Goal: Check status: Check status

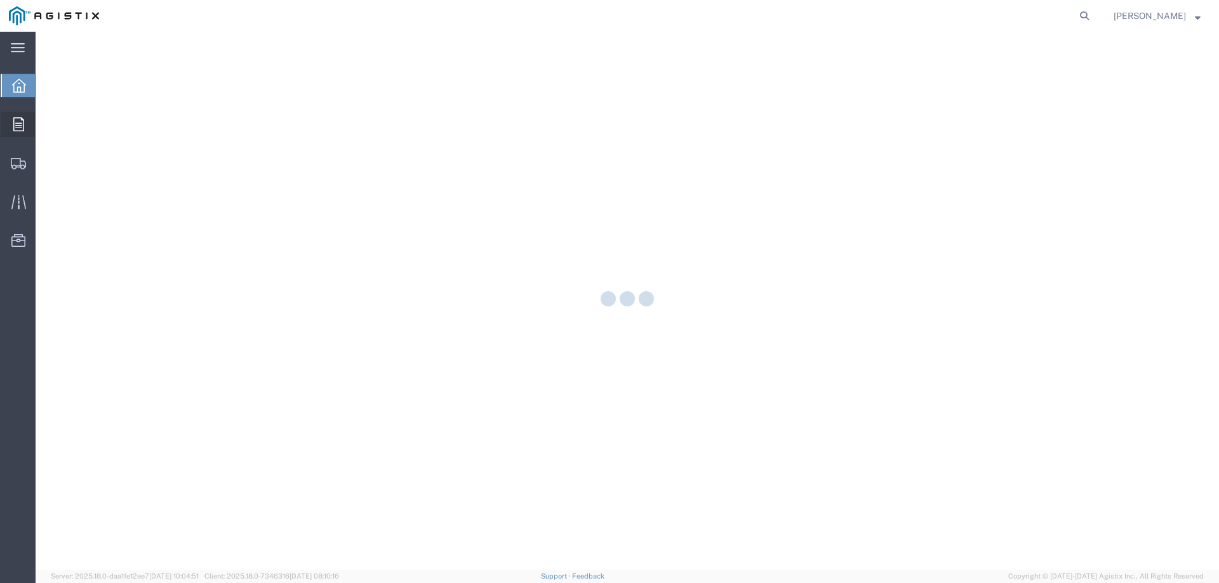
click at [22, 128] on icon at bounding box center [18, 124] width 11 height 14
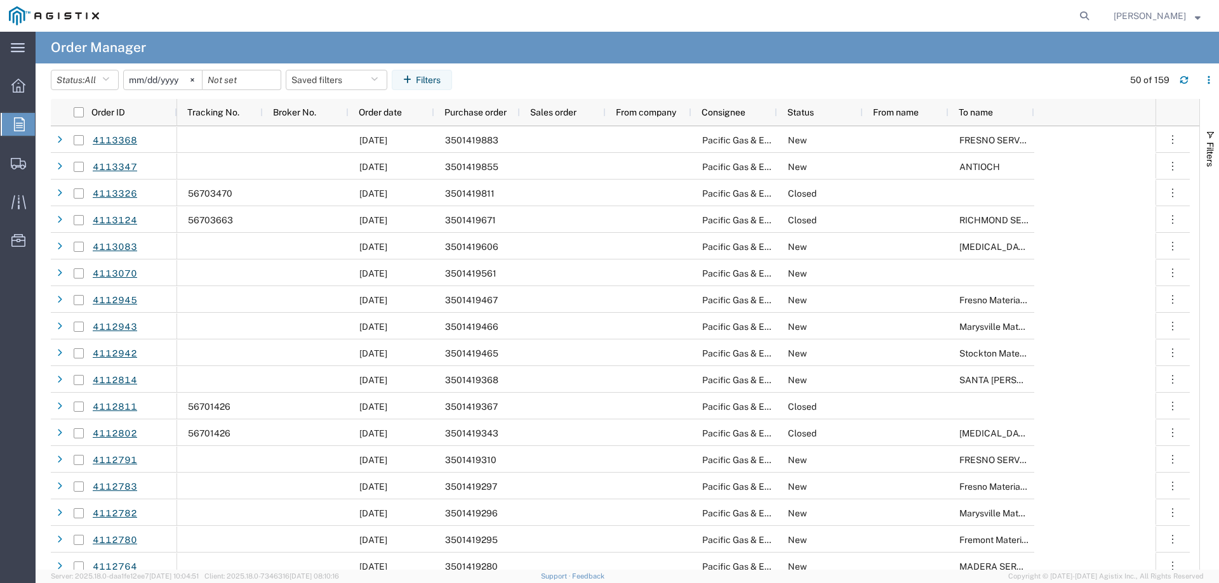
click at [160, 76] on input "[DATE]" at bounding box center [163, 79] width 78 height 19
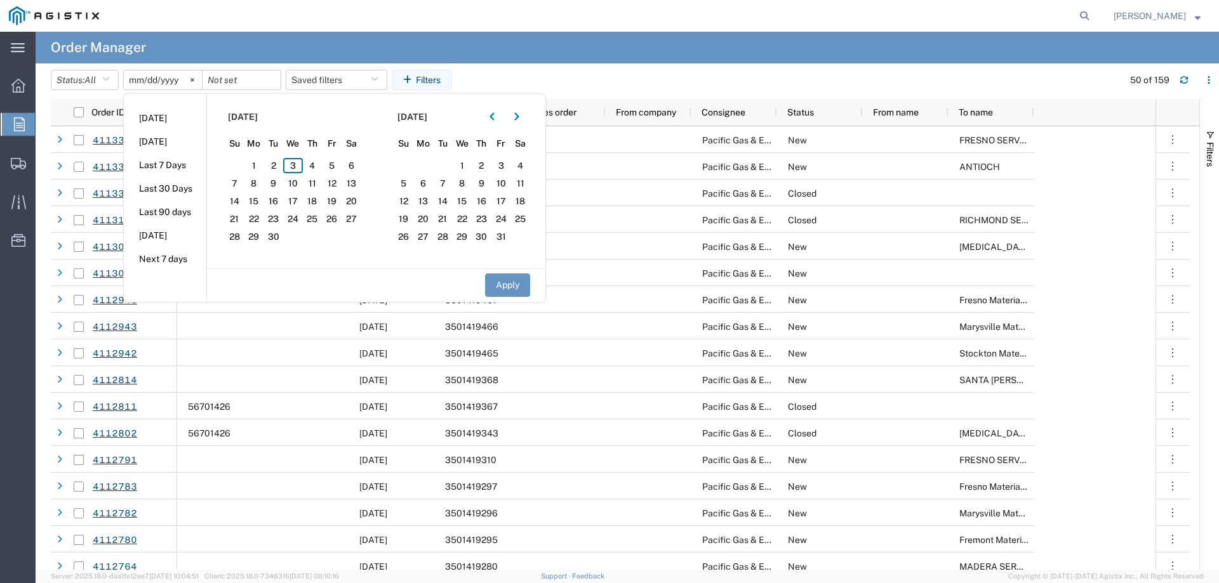
click at [508, 78] on agx-table-filter-chips "Status: All All Cancelled Orders New Orders Updated Orders [DATE] [DATE] [DATE]…" at bounding box center [584, 84] width 1066 height 29
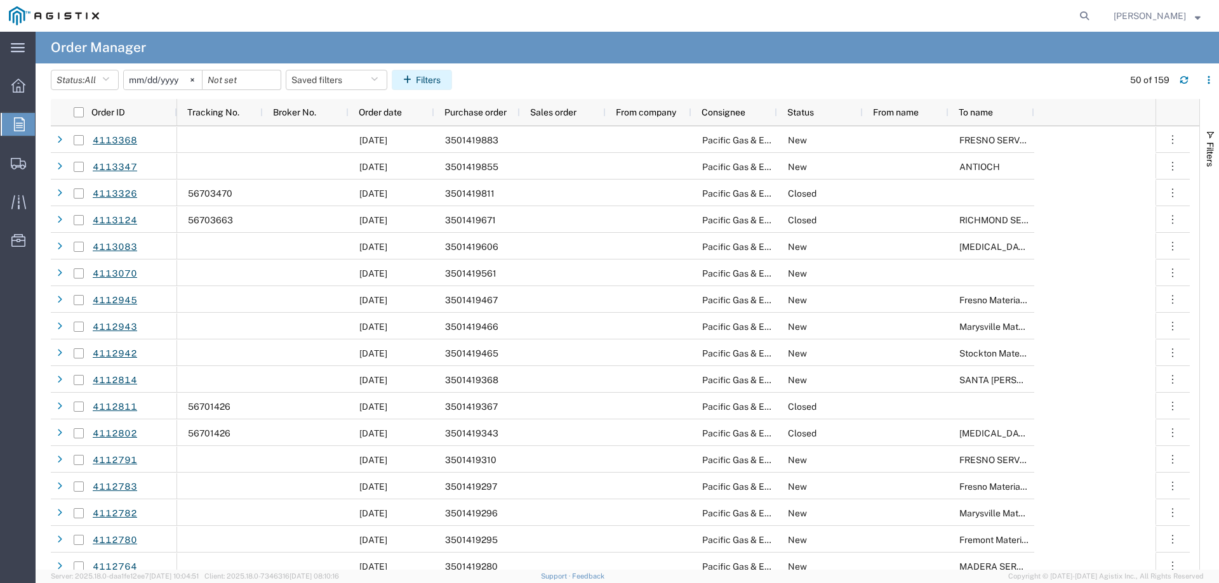
click at [425, 78] on button "Filters" at bounding box center [422, 80] width 60 height 20
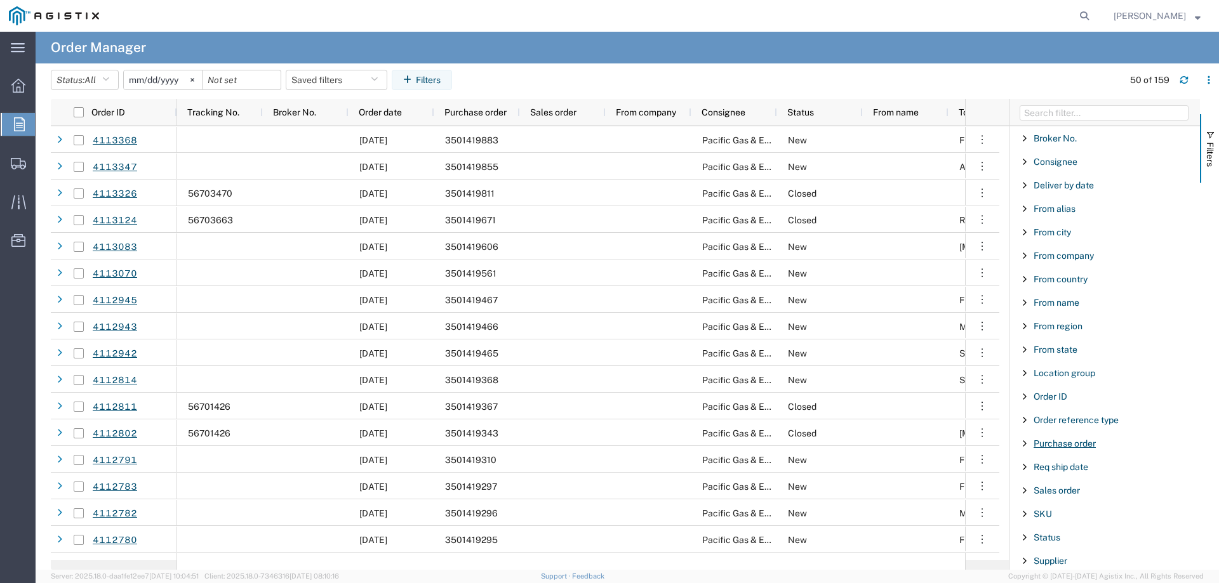
click at [1051, 446] on span "Purchase order" at bounding box center [1064, 444] width 62 height 10
click at [1043, 498] on input "Filter Value" at bounding box center [1109, 496] width 166 height 15
type input "3501403"
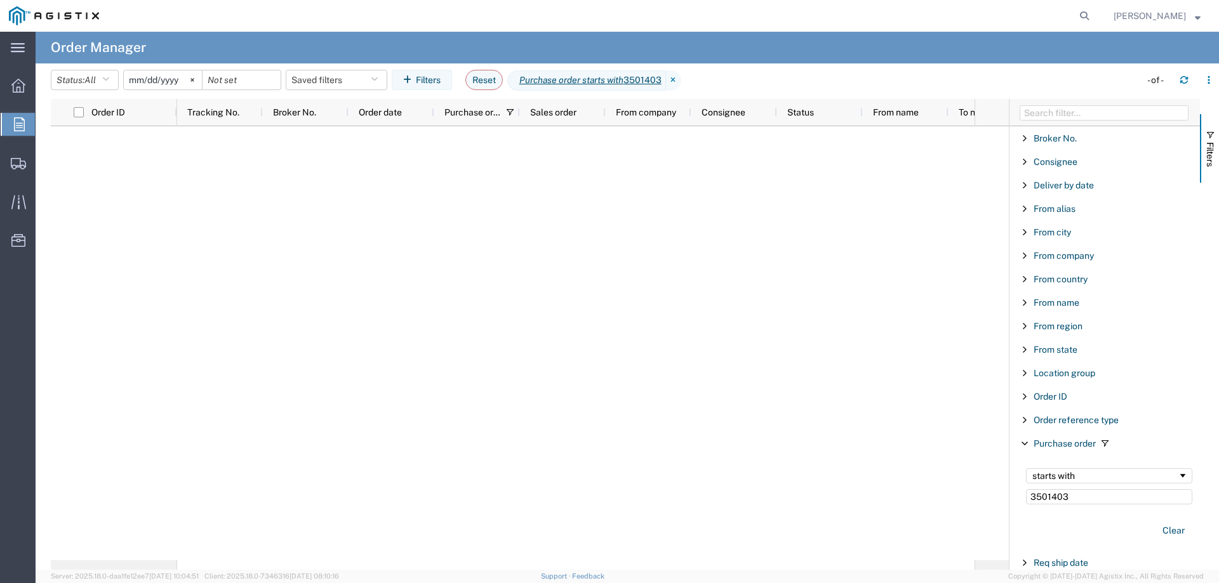
click at [157, 79] on input "[DATE]" at bounding box center [163, 79] width 78 height 19
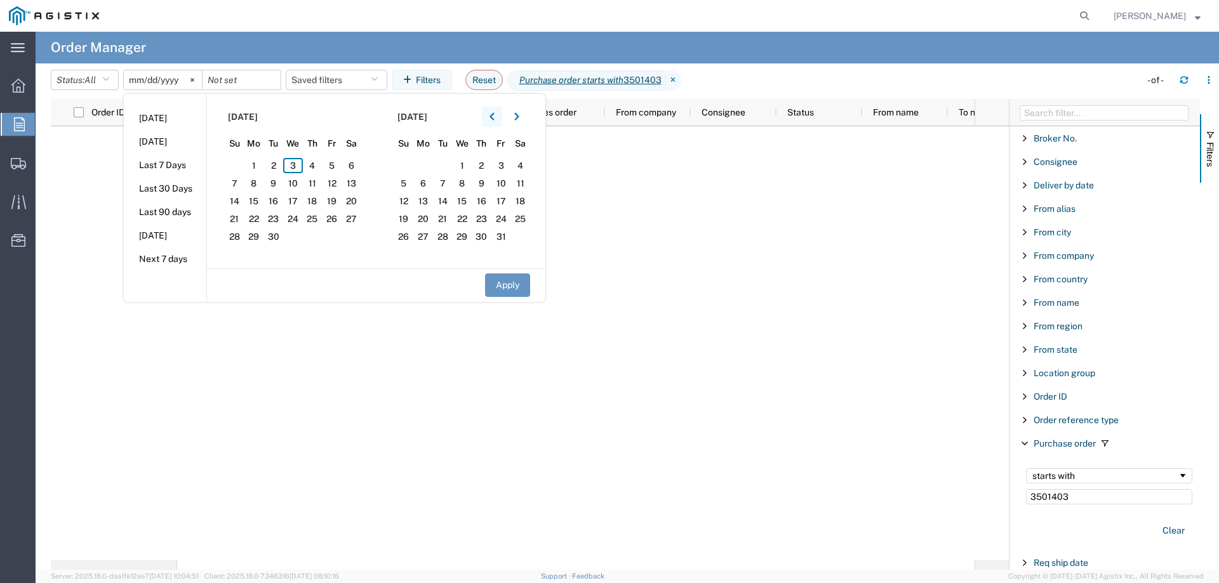
click at [501, 116] on button "button" at bounding box center [492, 117] width 20 height 20
click at [275, 163] on span "1" at bounding box center [273, 165] width 20 height 15
click at [511, 284] on button "Apply" at bounding box center [507, 285] width 45 height 23
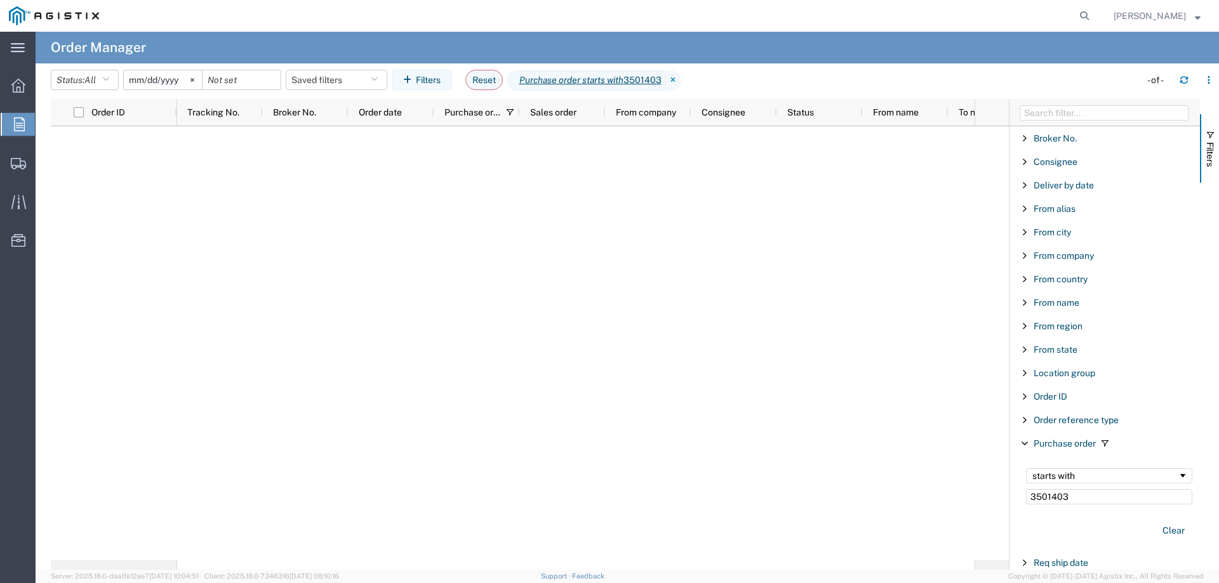
click at [161, 82] on input "[DATE]" at bounding box center [163, 79] width 78 height 19
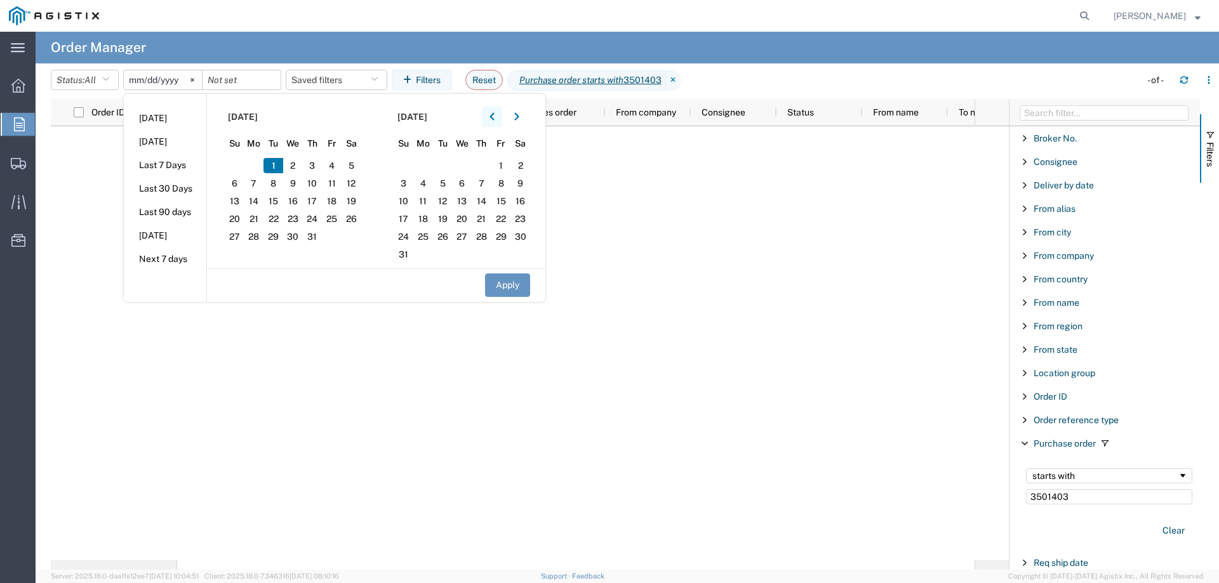
click at [499, 116] on button "button" at bounding box center [492, 117] width 20 height 20
click at [318, 166] on span "1" at bounding box center [313, 165] width 20 height 15
click at [506, 282] on button "Apply" at bounding box center [507, 285] width 45 height 23
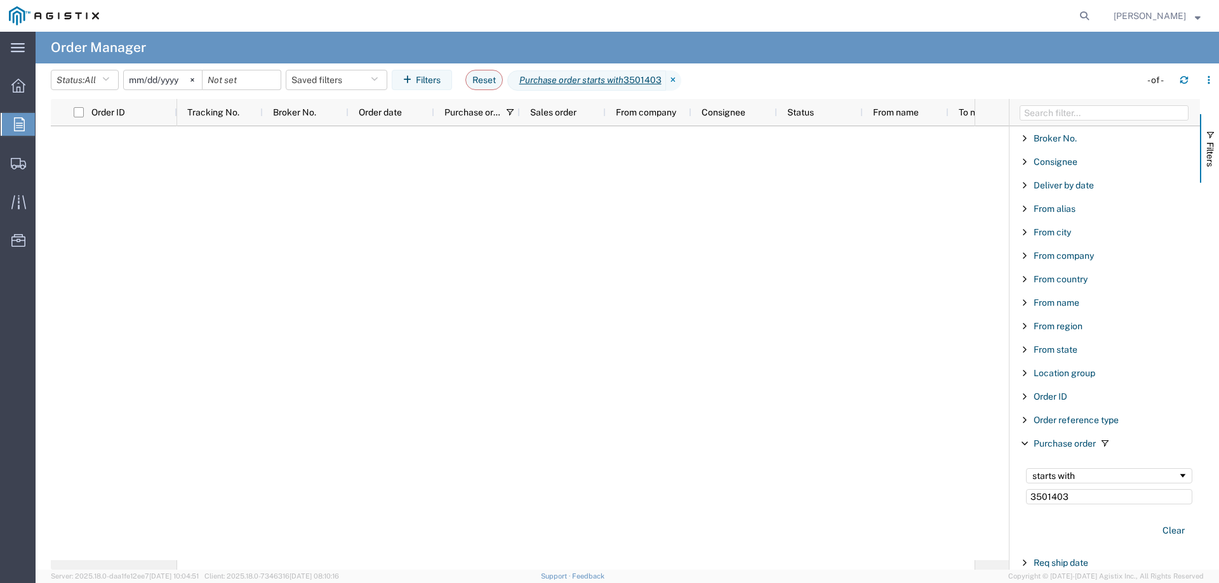
click at [155, 75] on input "[DATE]" at bounding box center [163, 79] width 78 height 19
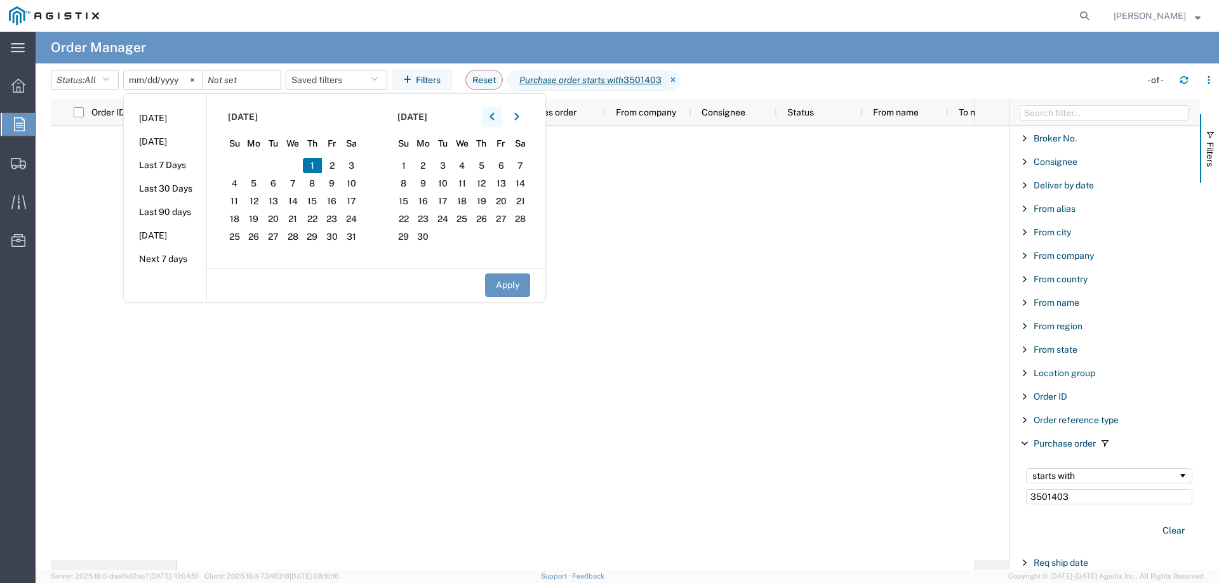
click at [500, 117] on button "button" at bounding box center [492, 117] width 20 height 20
click at [357, 166] on span "1" at bounding box center [352, 165] width 20 height 15
click at [502, 282] on button "Apply" at bounding box center [507, 285] width 45 height 23
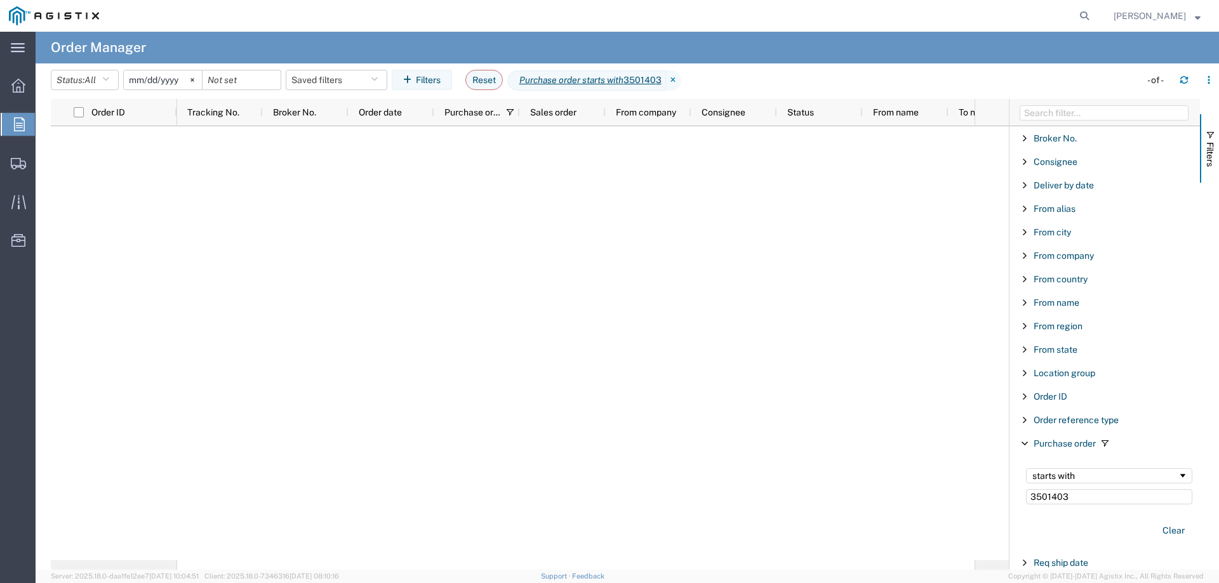
click at [168, 81] on input "[DATE]" at bounding box center [163, 79] width 78 height 19
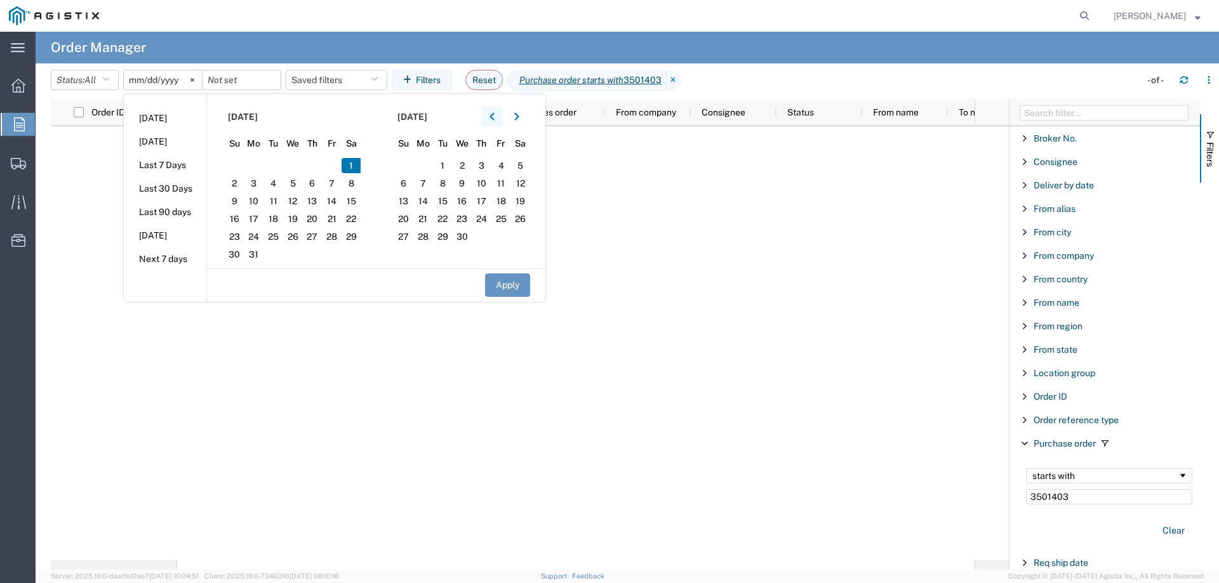
click at [501, 114] on button "button" at bounding box center [492, 117] width 20 height 20
click at [296, 164] on span "1" at bounding box center [293, 165] width 20 height 15
click at [506, 282] on button "Apply" at bounding box center [507, 285] width 45 height 23
type input "[DATE]"
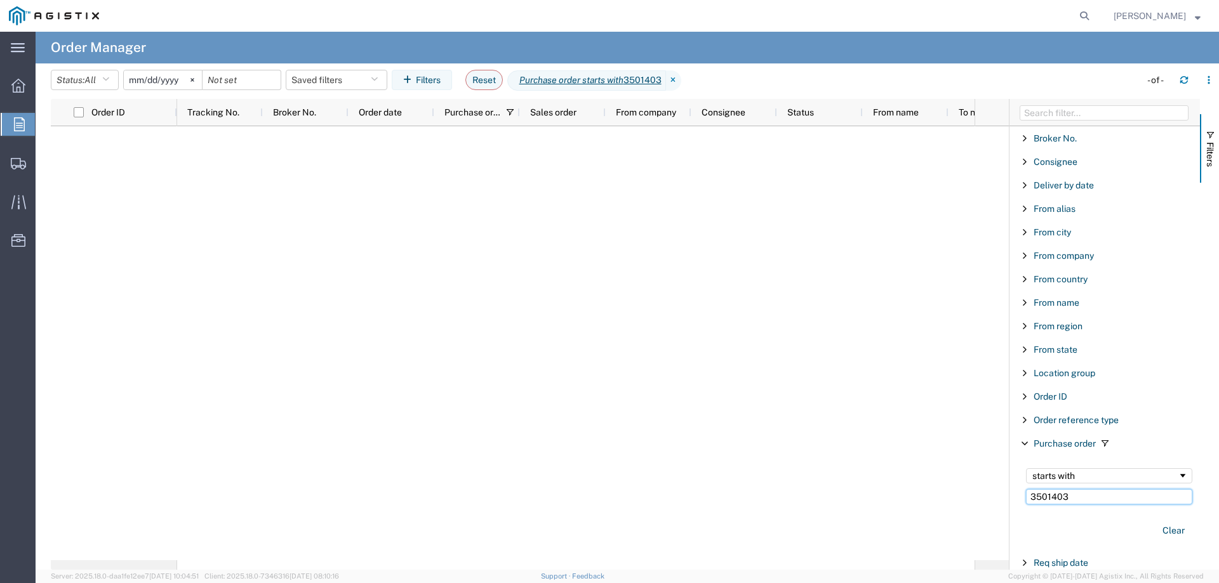
click at [1090, 500] on input "3501403" at bounding box center [1109, 496] width 166 height 15
type input "350140"
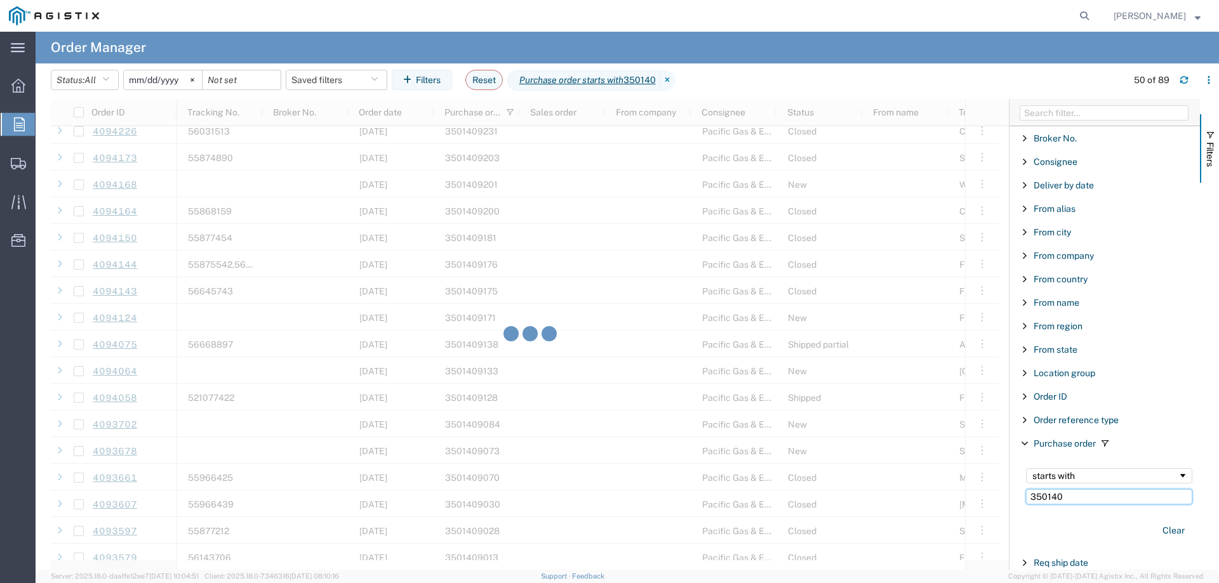
scroll to position [1143, 0]
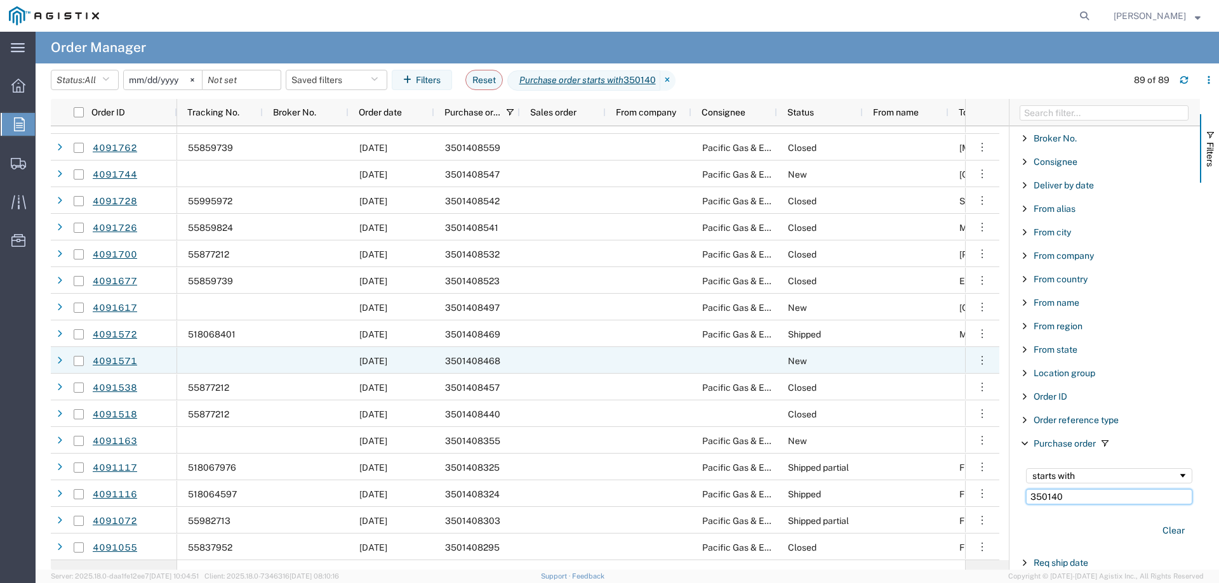
scroll to position [1939, 0]
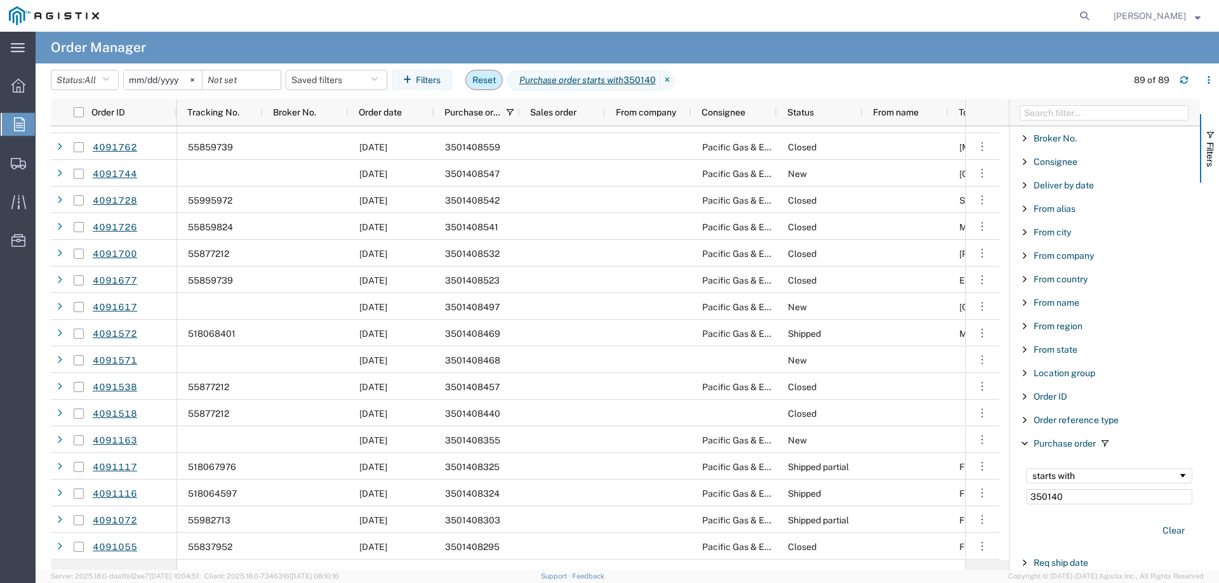
click at [494, 78] on button "Reset" at bounding box center [483, 80] width 37 height 20
type input "[DATE]"
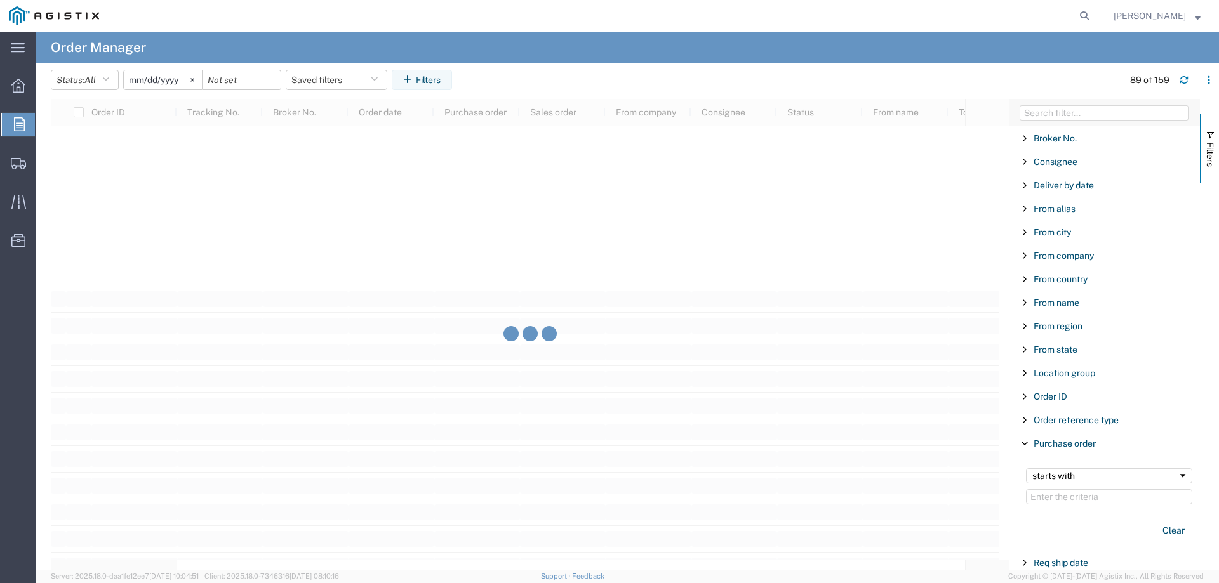
scroll to position [1777, 0]
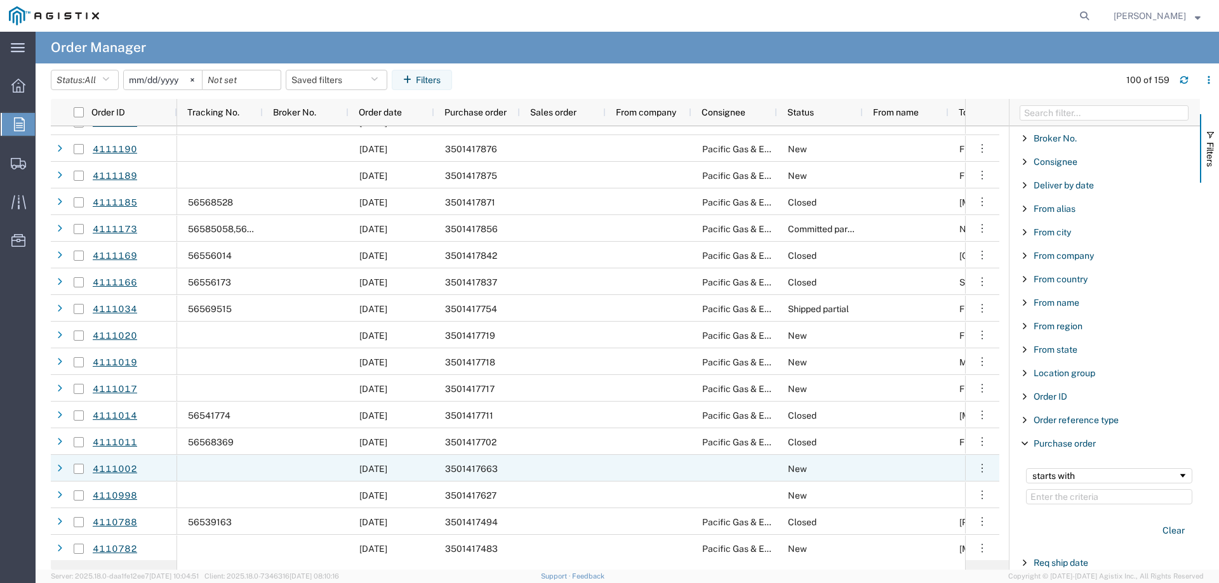
scroll to position [2285, 0]
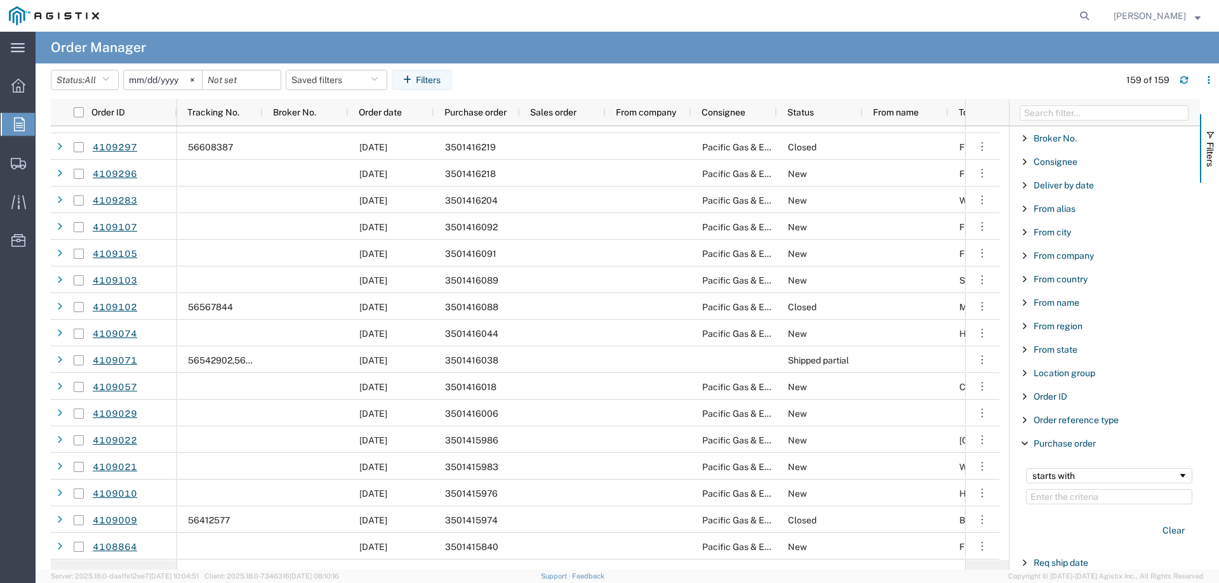
click at [154, 79] on input "[DATE]" at bounding box center [163, 79] width 78 height 19
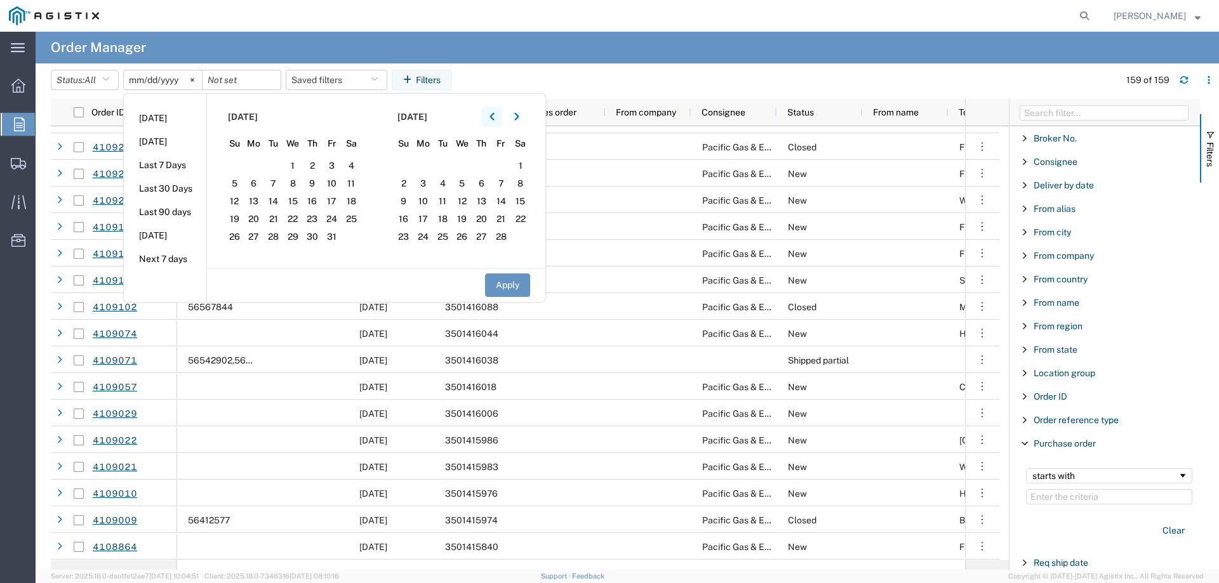
click at [499, 120] on button "button" at bounding box center [492, 117] width 20 height 20
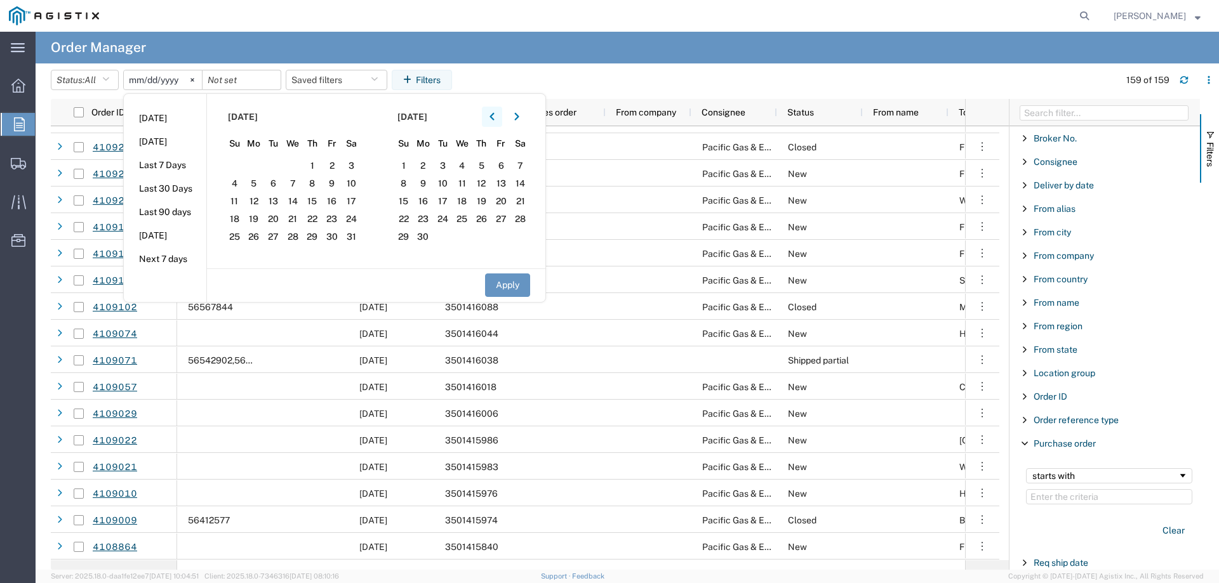
click at [499, 120] on button "button" at bounding box center [492, 117] width 20 height 20
click at [494, 118] on icon "button" at bounding box center [491, 116] width 5 height 9
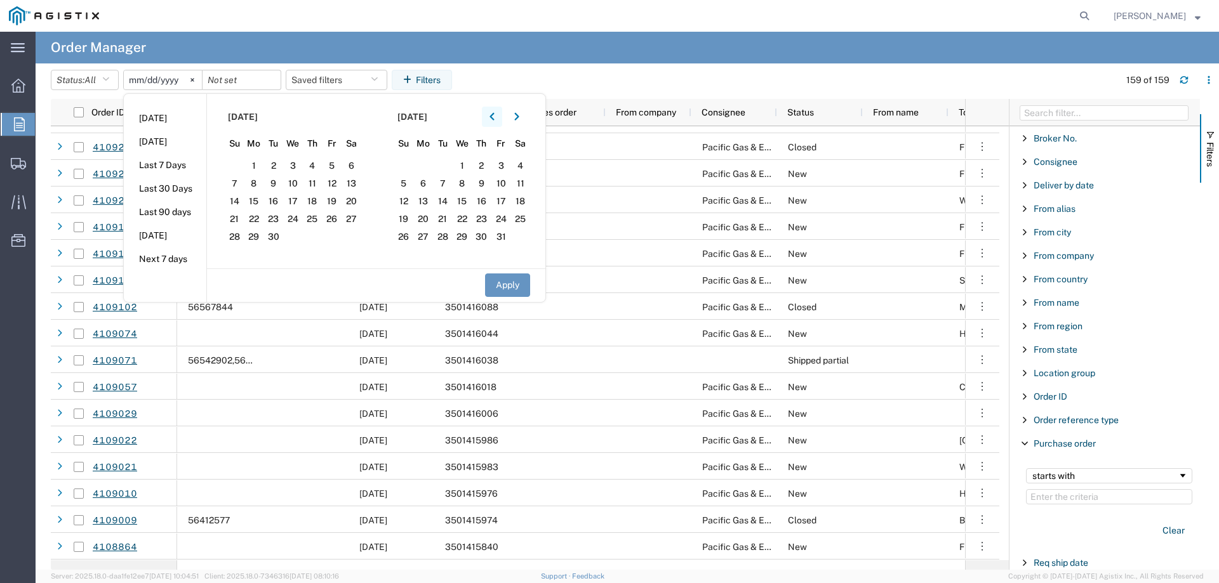
click at [494, 118] on icon "button" at bounding box center [491, 116] width 5 height 9
click at [257, 164] on span "1" at bounding box center [254, 165] width 20 height 15
click at [506, 288] on button "Apply" at bounding box center [507, 285] width 45 height 23
type input "[DATE]"
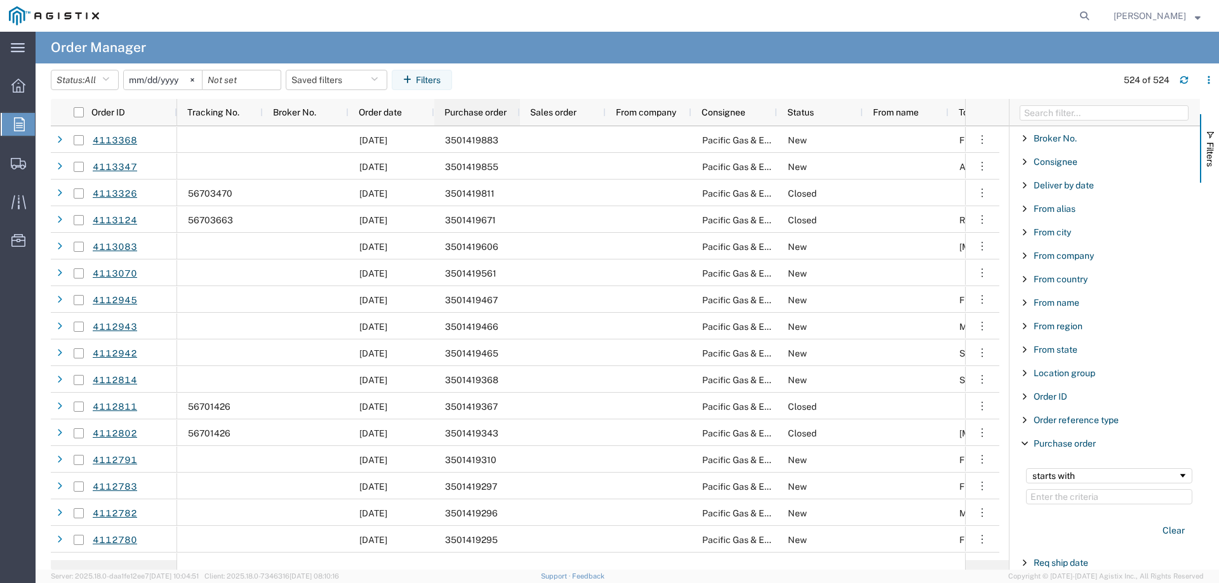
click at [474, 116] on span "Purchase order" at bounding box center [475, 112] width 62 height 10
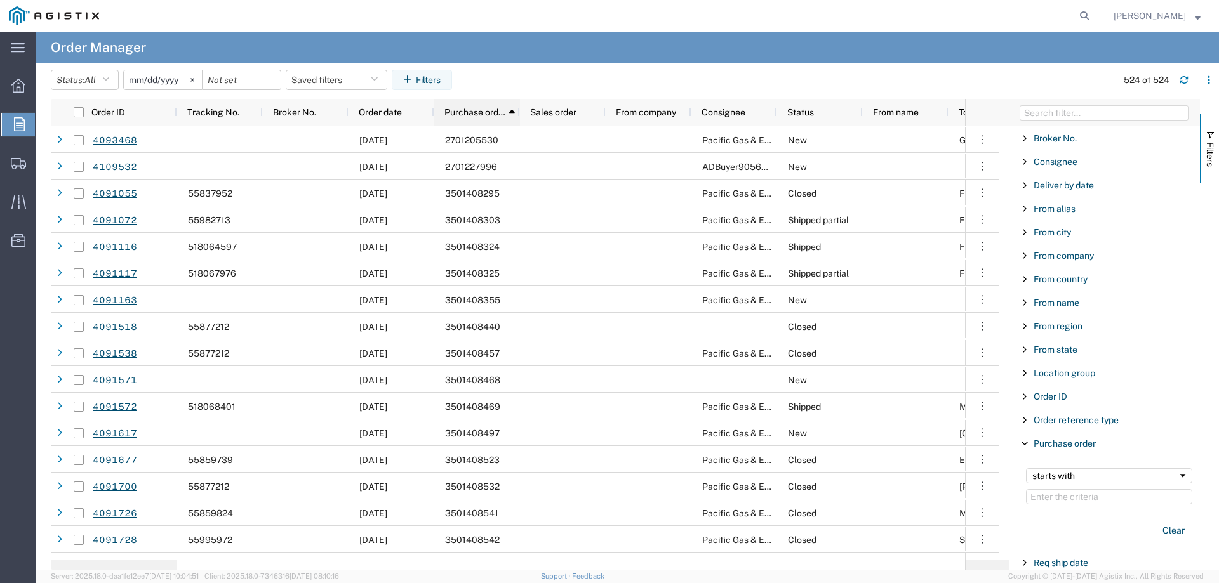
click at [463, 110] on span "Purchase order" at bounding box center [474, 112] width 61 height 10
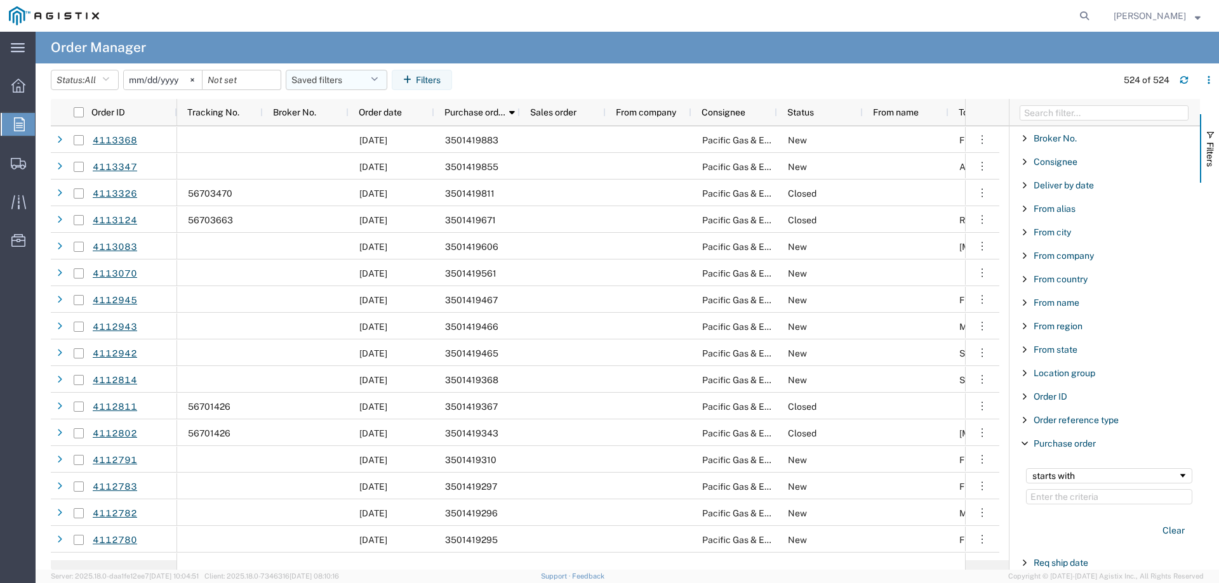
click at [340, 81] on button "Saved filters" at bounding box center [337, 80] width 102 height 20
click at [255, 81] on input "date" at bounding box center [241, 79] width 78 height 19
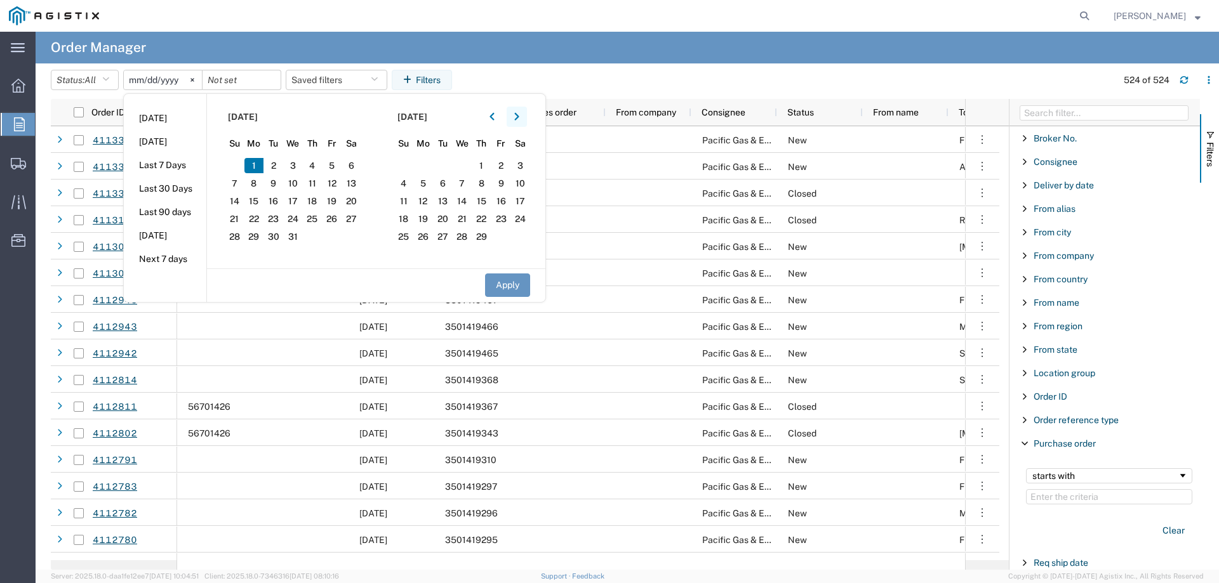
click at [526, 116] on button "button" at bounding box center [517, 117] width 20 height 20
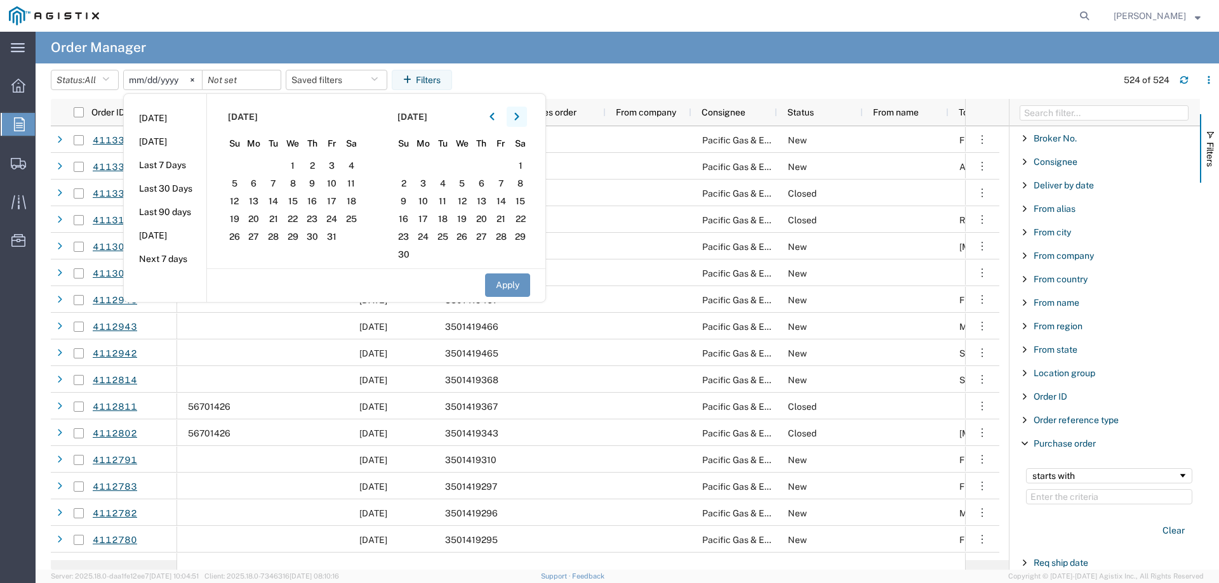
click at [526, 116] on button "button" at bounding box center [517, 117] width 20 height 20
click at [519, 116] on icon "button" at bounding box center [516, 117] width 4 height 8
click at [448, 186] on span "10" at bounding box center [443, 183] width 20 height 15
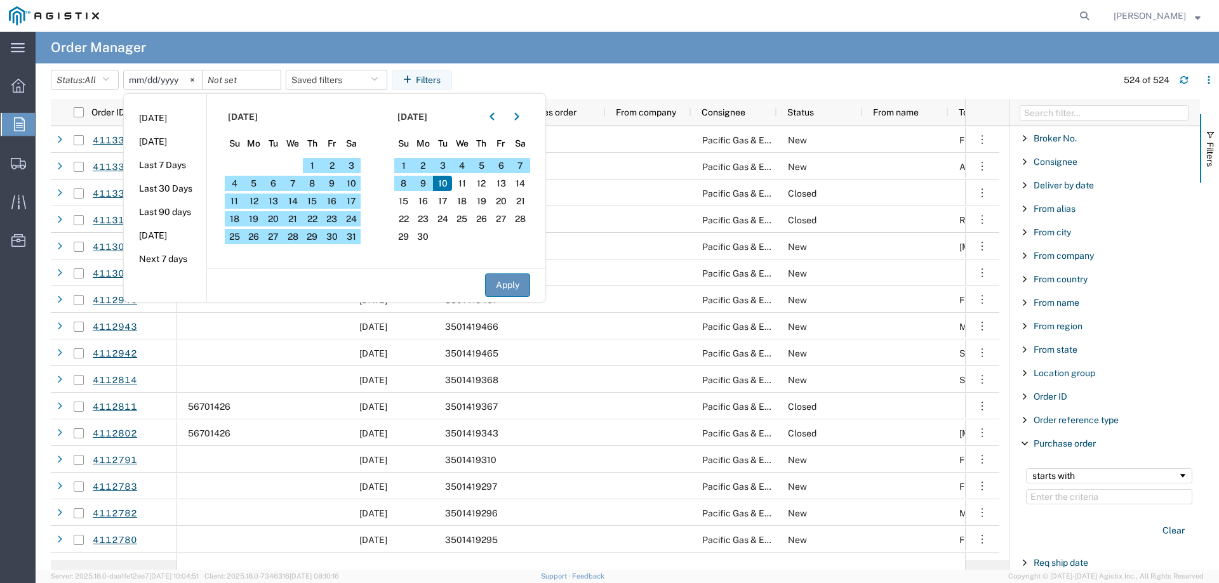
click at [513, 286] on button "Apply" at bounding box center [507, 285] width 45 height 23
type input "[DATE]"
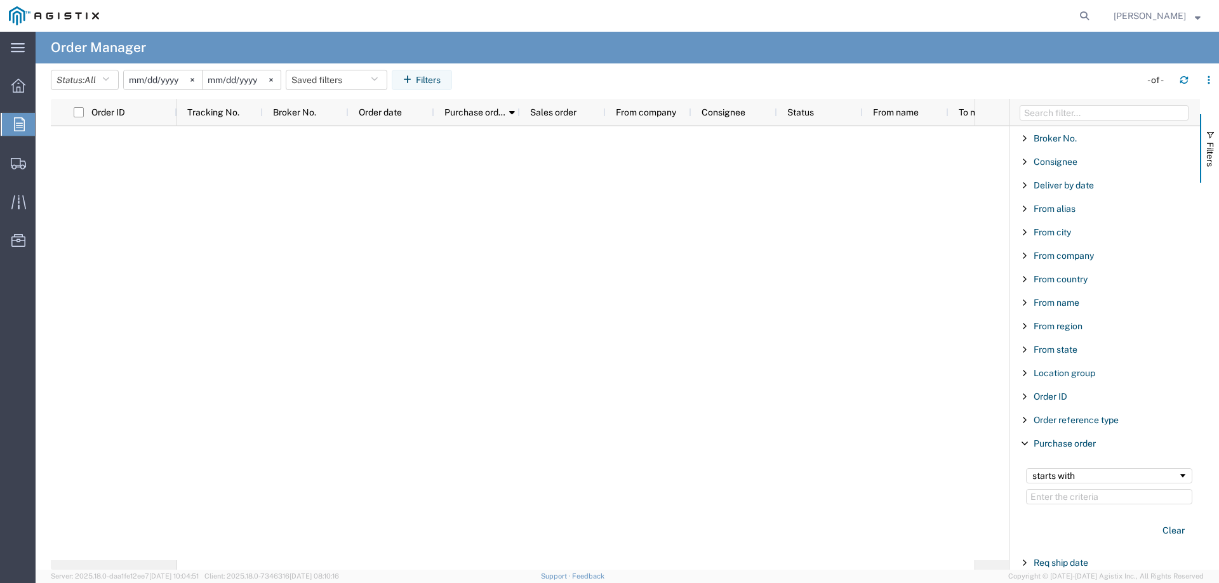
click at [234, 78] on input "[DATE]" at bounding box center [241, 79] width 78 height 19
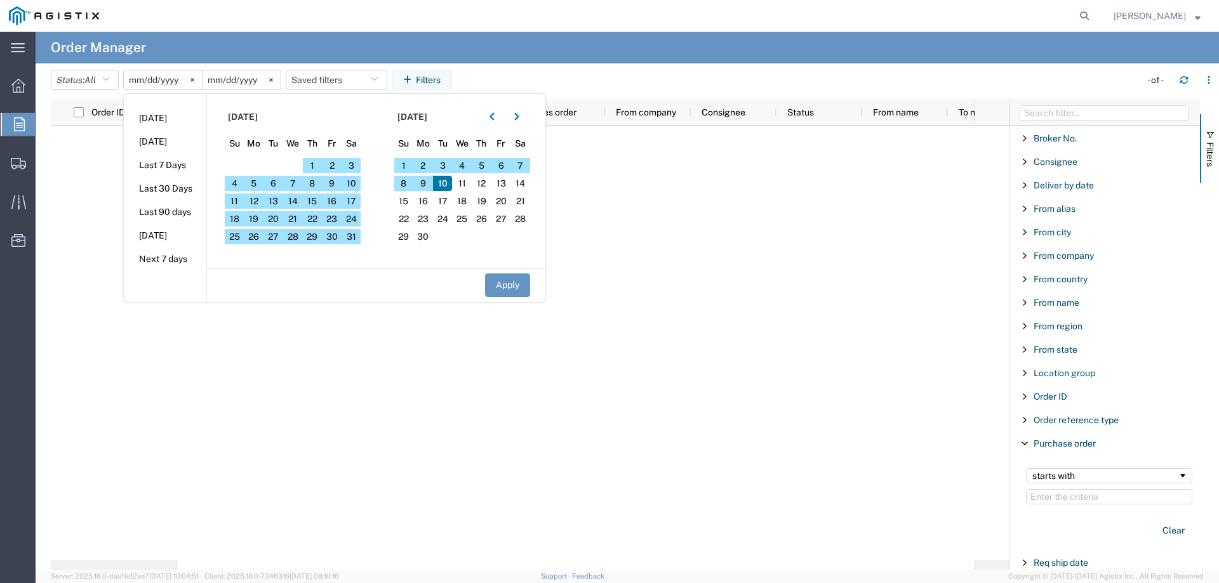
click at [163, 81] on input "[DATE]" at bounding box center [163, 79] width 78 height 19
click at [194, 79] on icon at bounding box center [191, 79] width 3 height 3
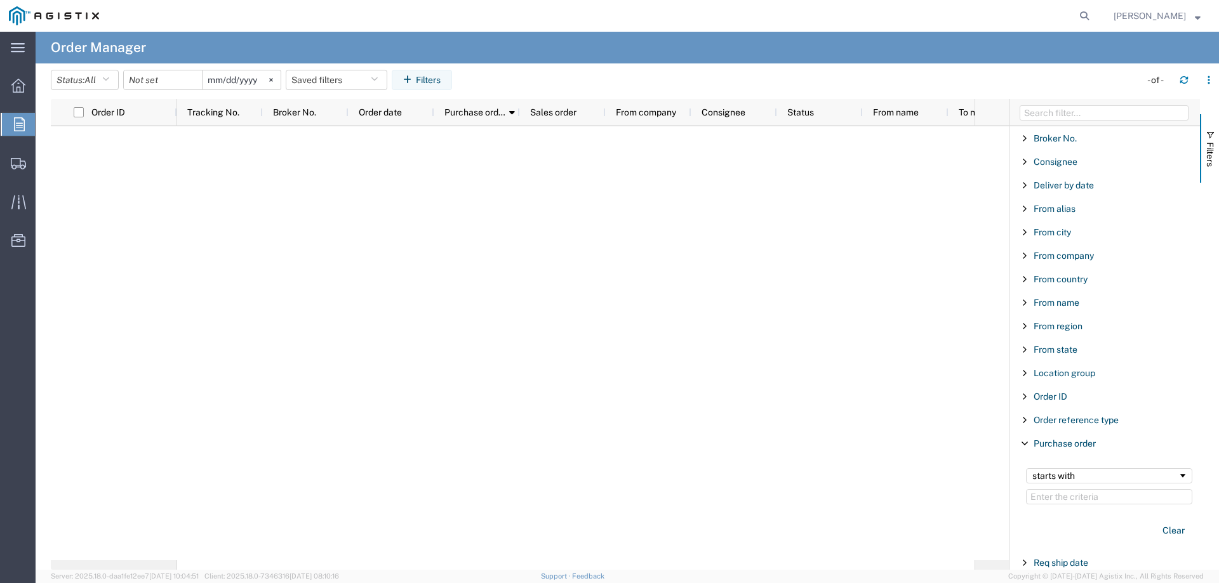
click at [251, 79] on input "[DATE]" at bounding box center [241, 79] width 78 height 19
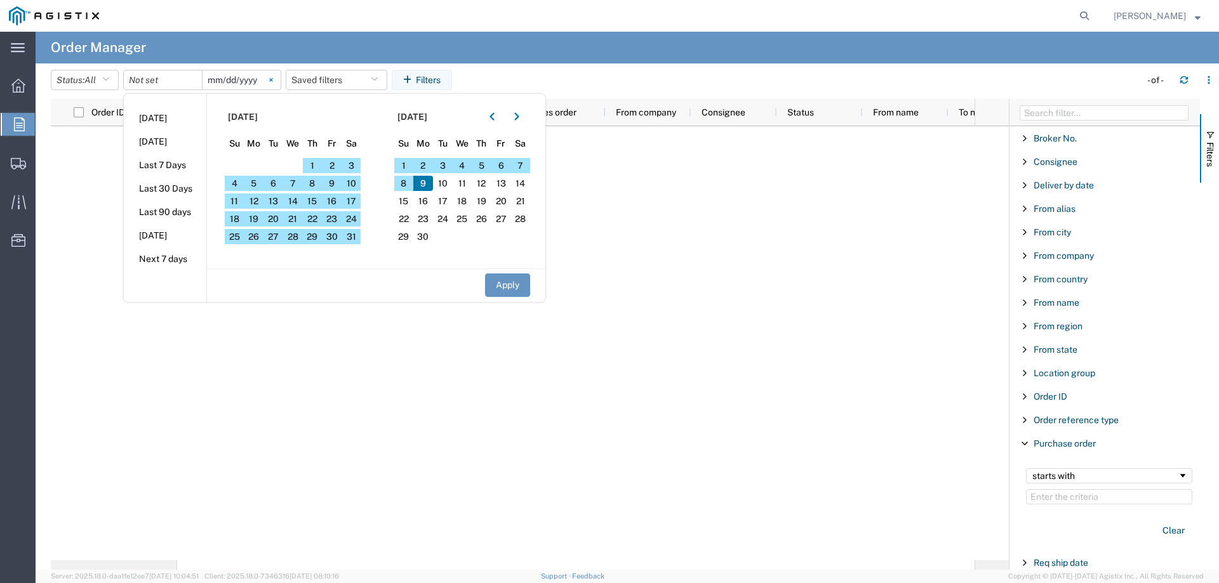
click at [272, 80] on icon at bounding box center [270, 79] width 3 height 3
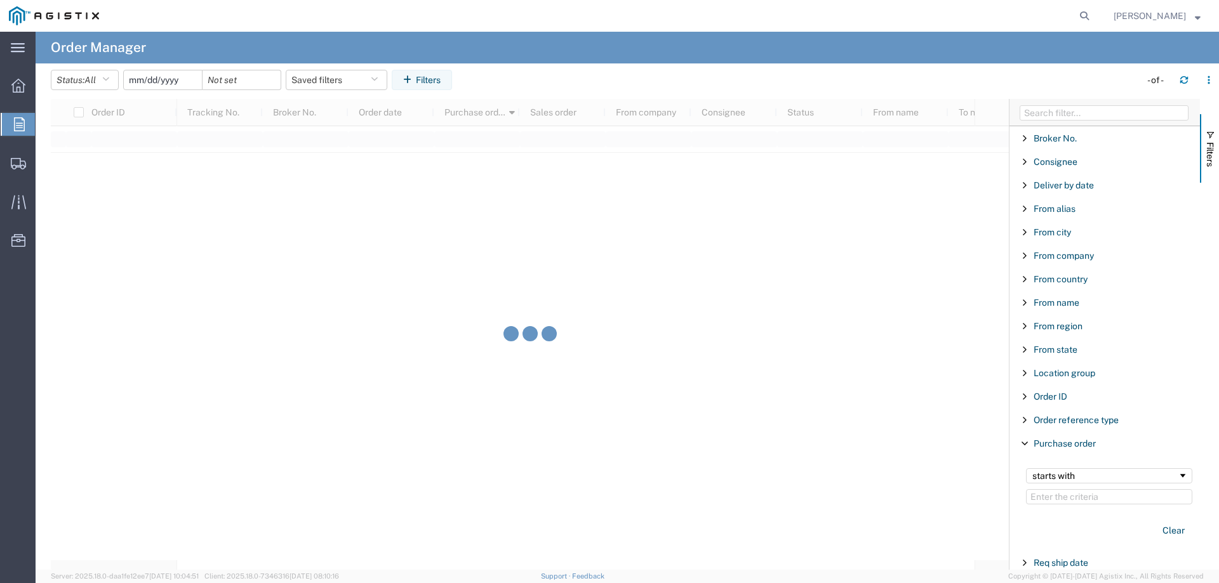
click at [170, 80] on input "date" at bounding box center [163, 79] width 78 height 19
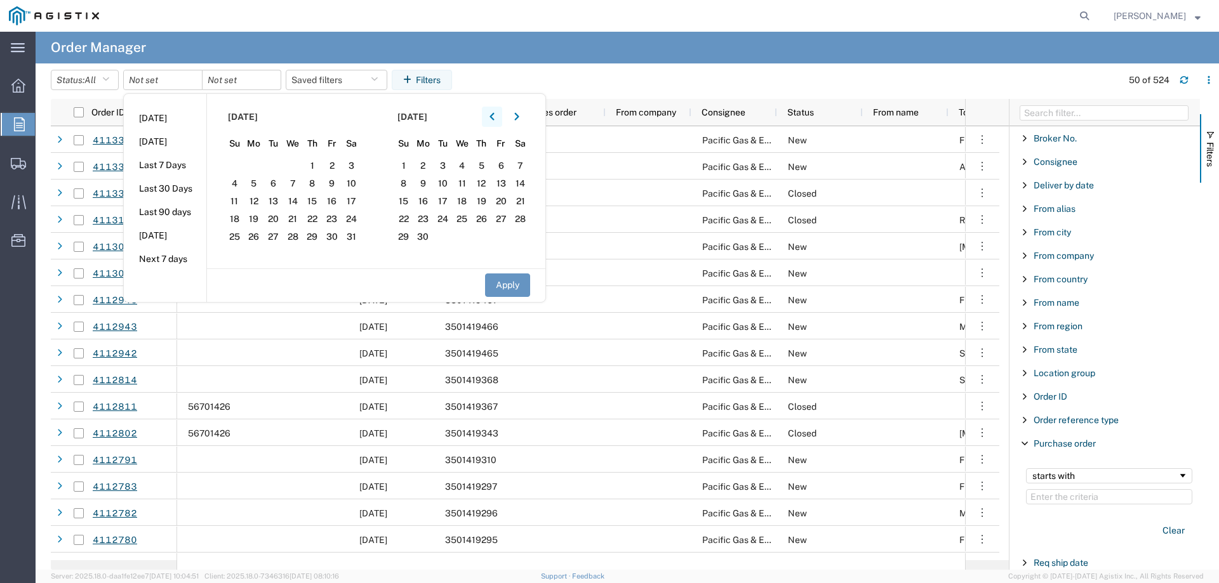
click at [494, 117] on icon "button" at bounding box center [491, 116] width 5 height 9
click at [501, 88] on agx-table-filter-chips "Status: All All Cancelled Orders New Orders Updated Orders [DATE] [DATE] Last 7…" at bounding box center [583, 84] width 1065 height 29
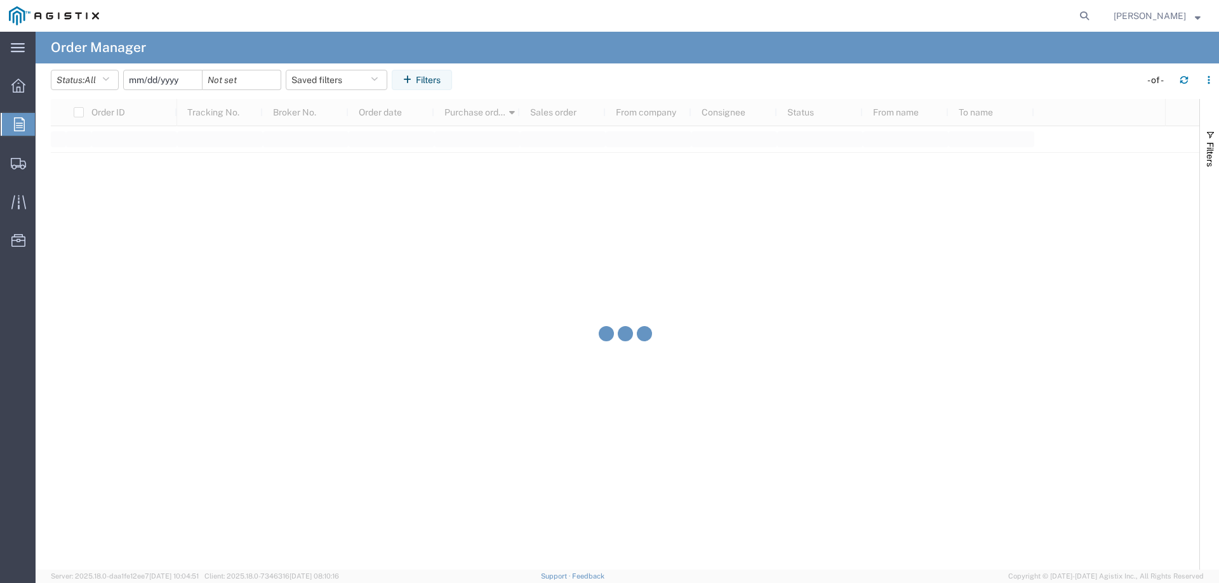
click at [149, 84] on input "date" at bounding box center [163, 79] width 78 height 19
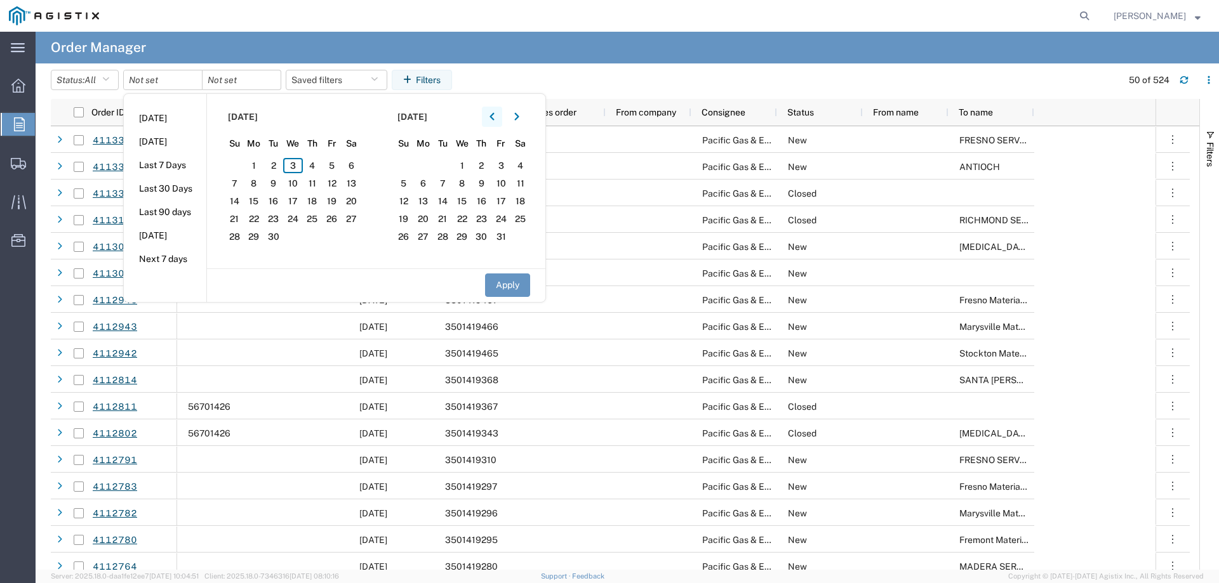
click at [499, 119] on button "button" at bounding box center [492, 117] width 20 height 20
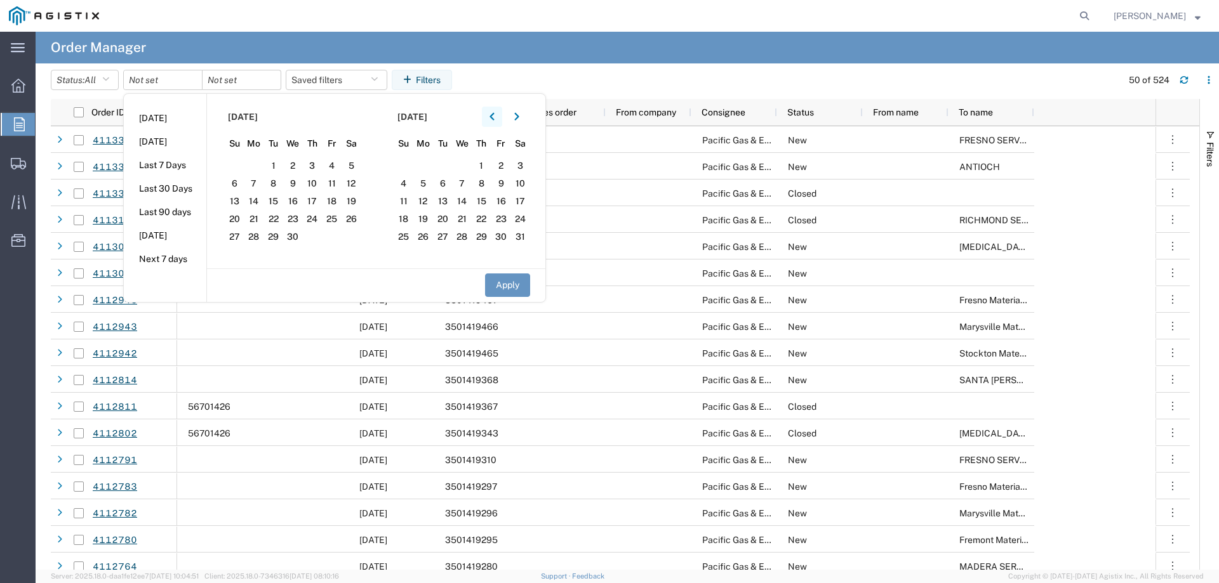
click at [499, 119] on button "button" at bounding box center [492, 117] width 20 height 20
click at [299, 164] on span "1" at bounding box center [293, 165] width 20 height 15
click at [505, 279] on button "Apply" at bounding box center [507, 285] width 45 height 23
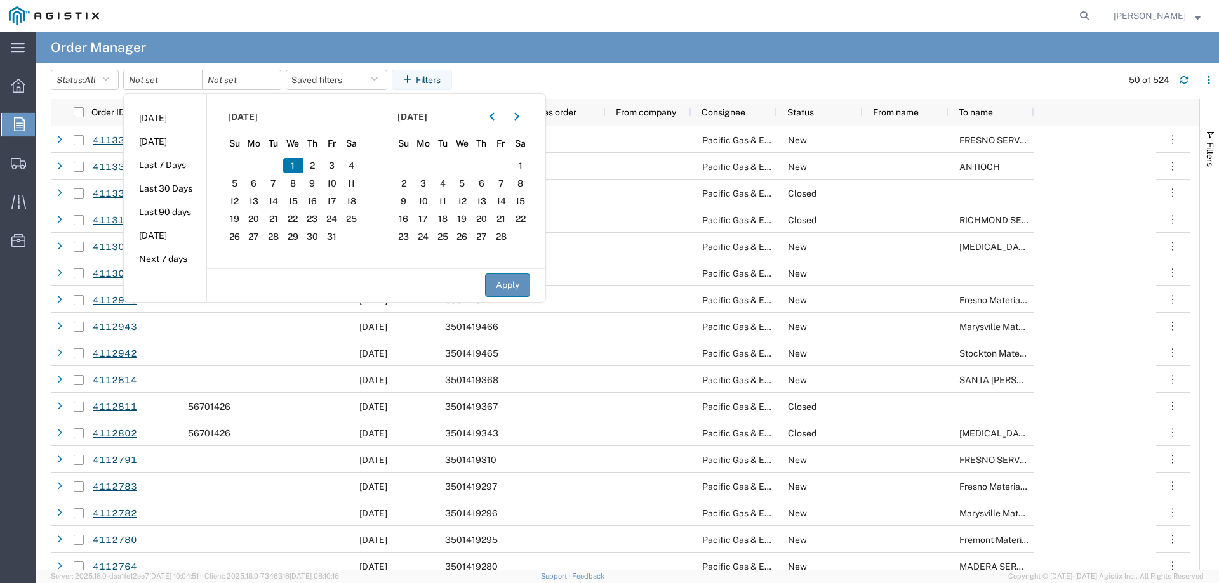
type input "[DATE]"
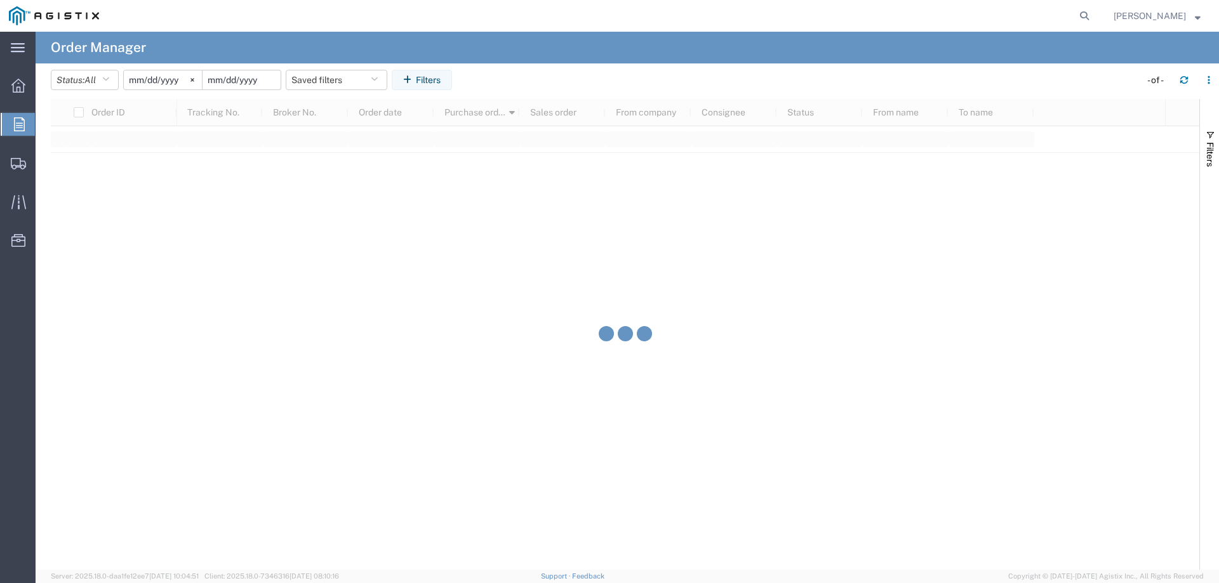
click at [252, 82] on input "date" at bounding box center [241, 79] width 78 height 19
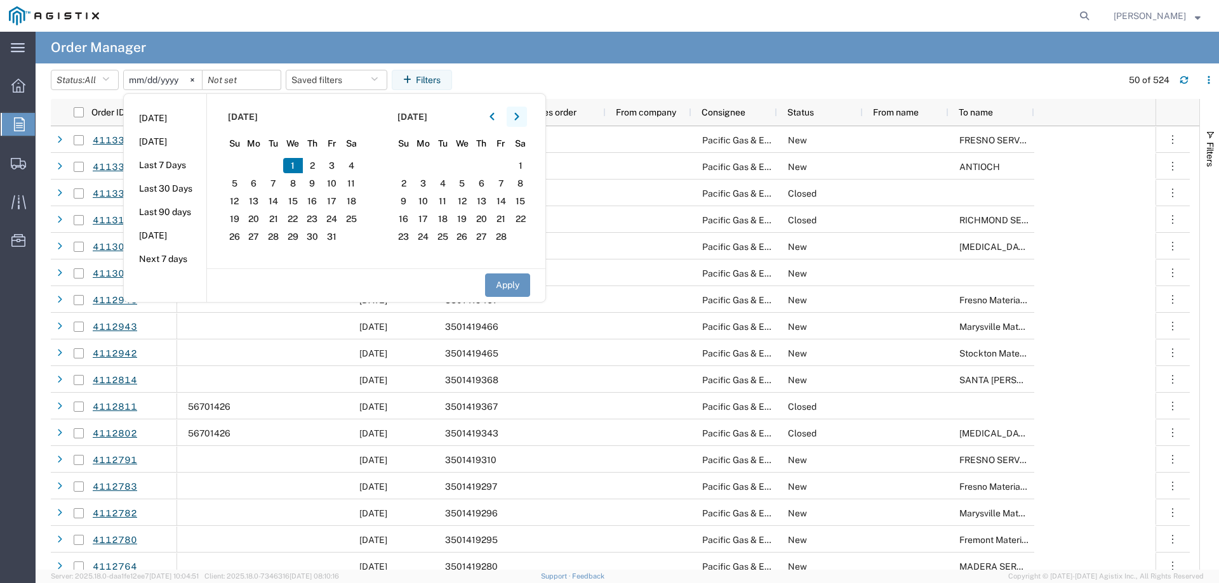
click at [519, 117] on icon "button" at bounding box center [516, 117] width 4 height 8
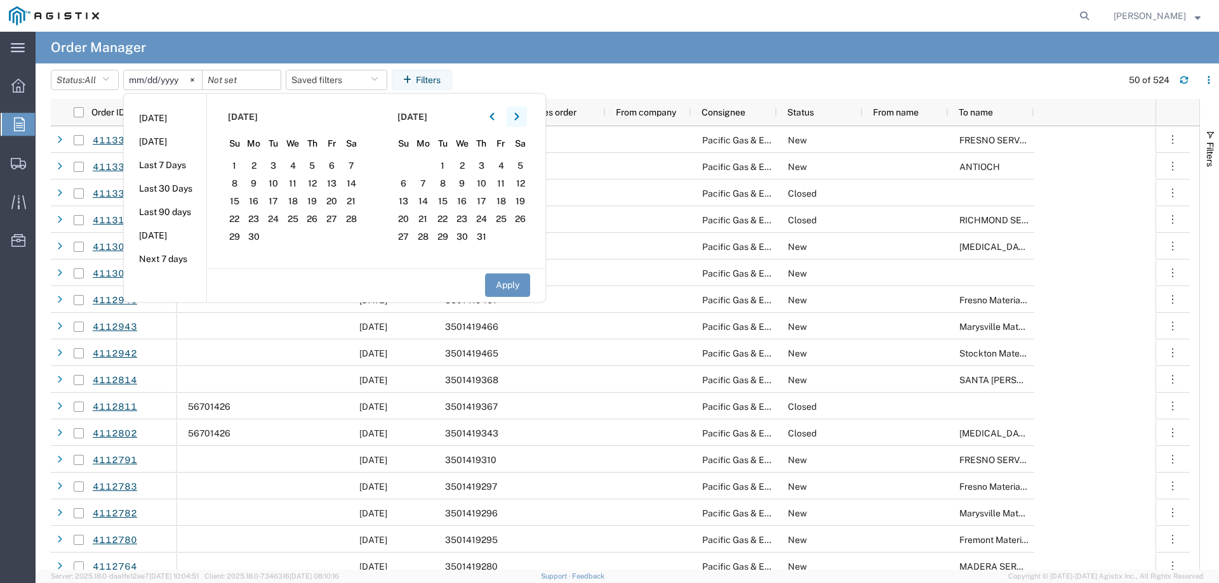
click at [519, 117] on icon "button" at bounding box center [516, 117] width 4 height 8
click at [467, 183] on span "10" at bounding box center [462, 183] width 20 height 15
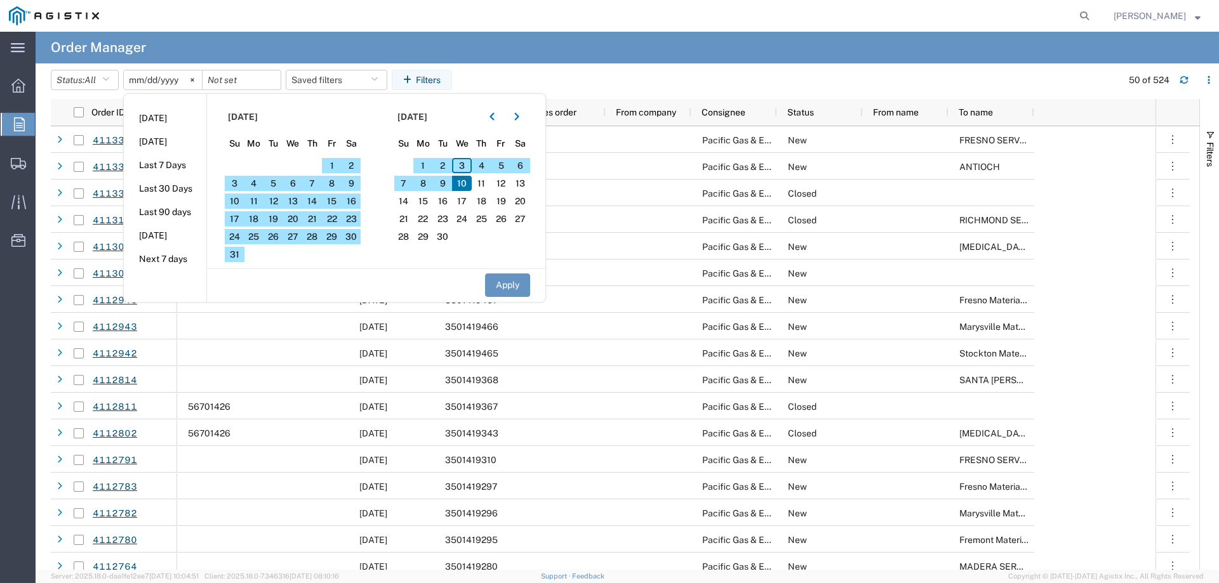
click at [500, 282] on button "Apply" at bounding box center [507, 285] width 45 height 23
type input "2025-09-10"
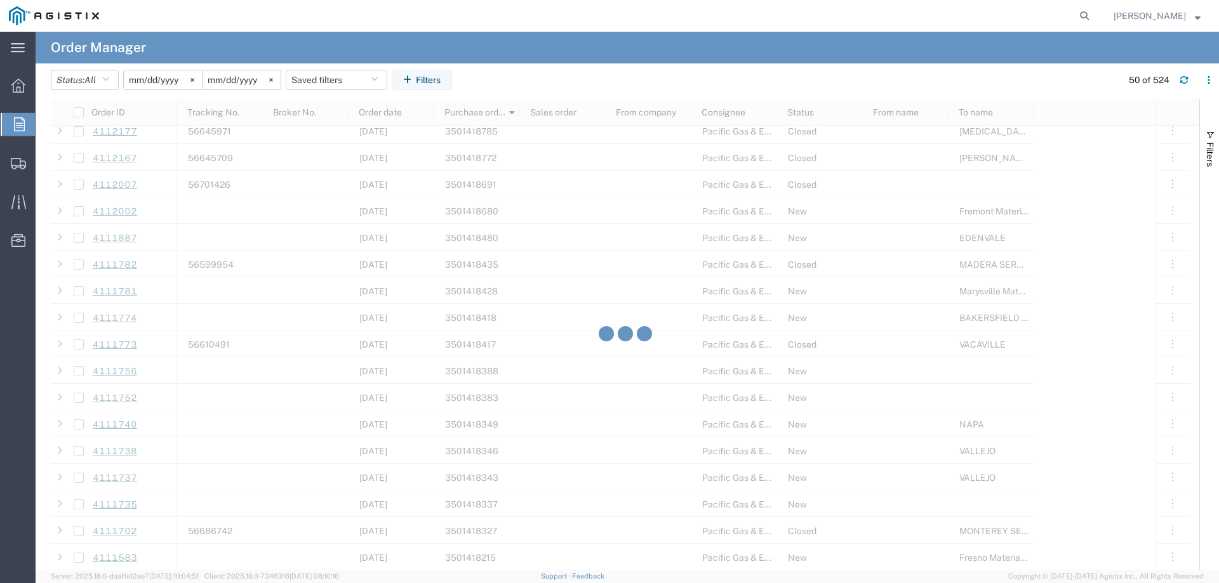
scroll to position [1333, 0]
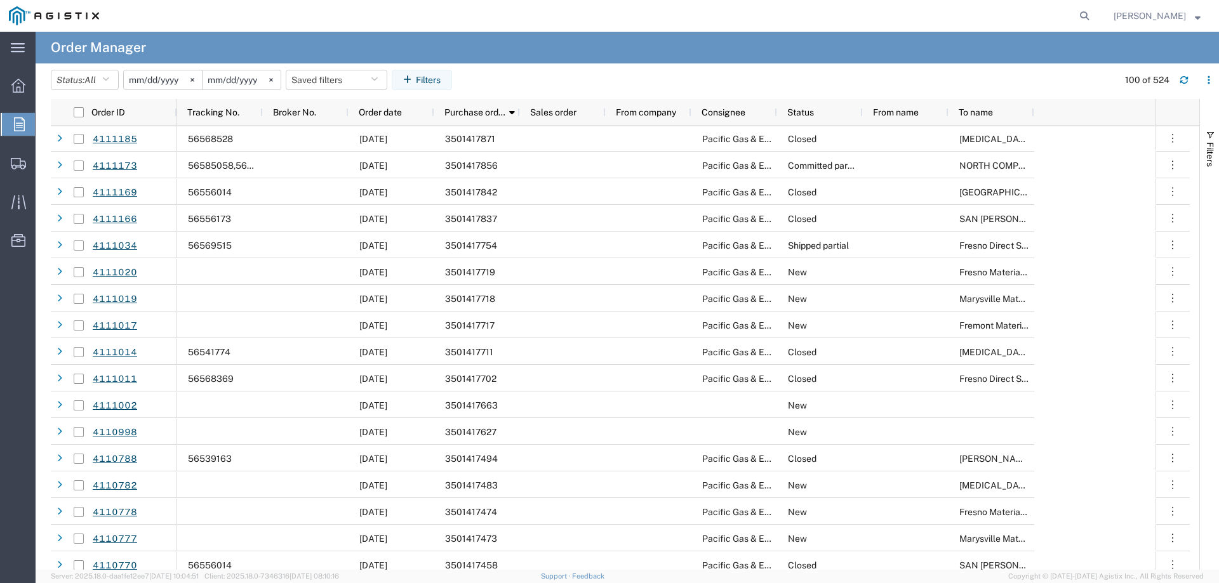
scroll to position [2412, 0]
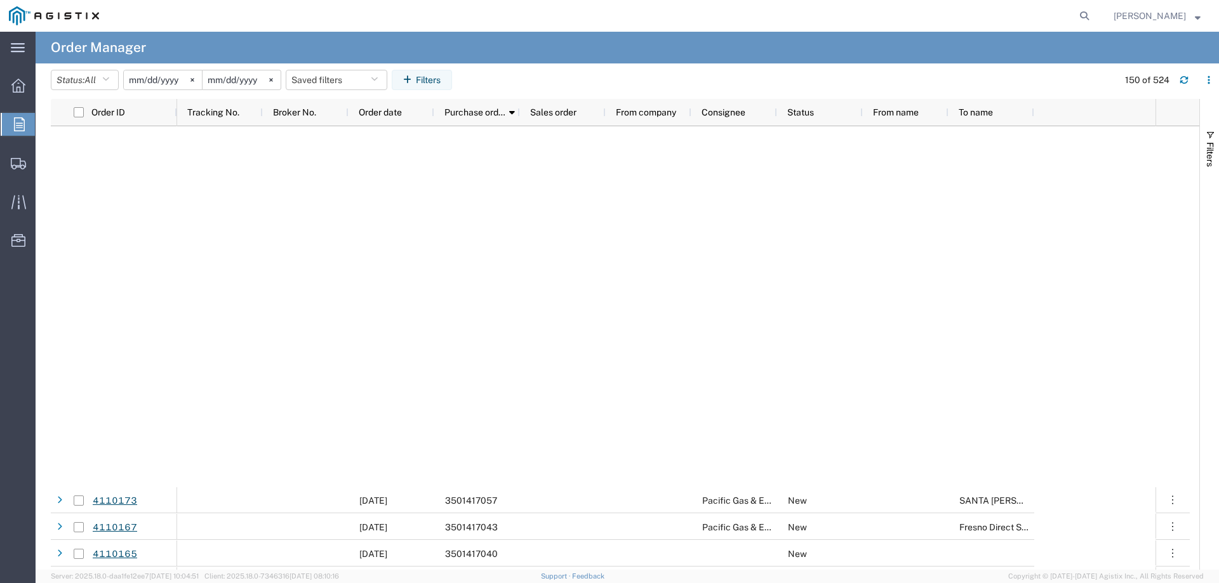
scroll to position [7616, 0]
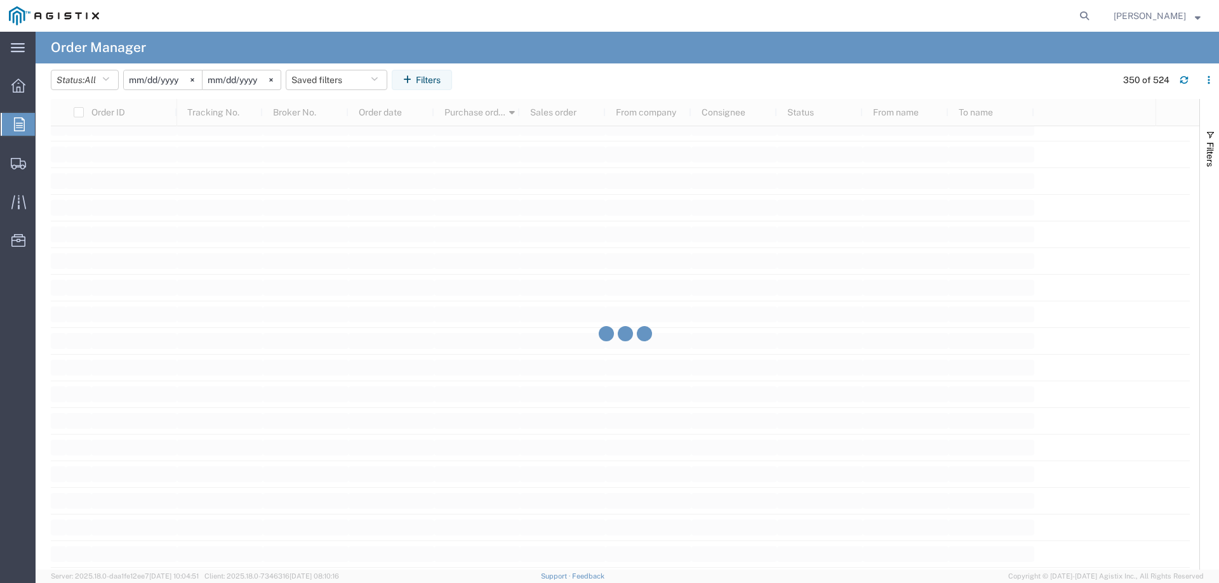
scroll to position [9702, 0]
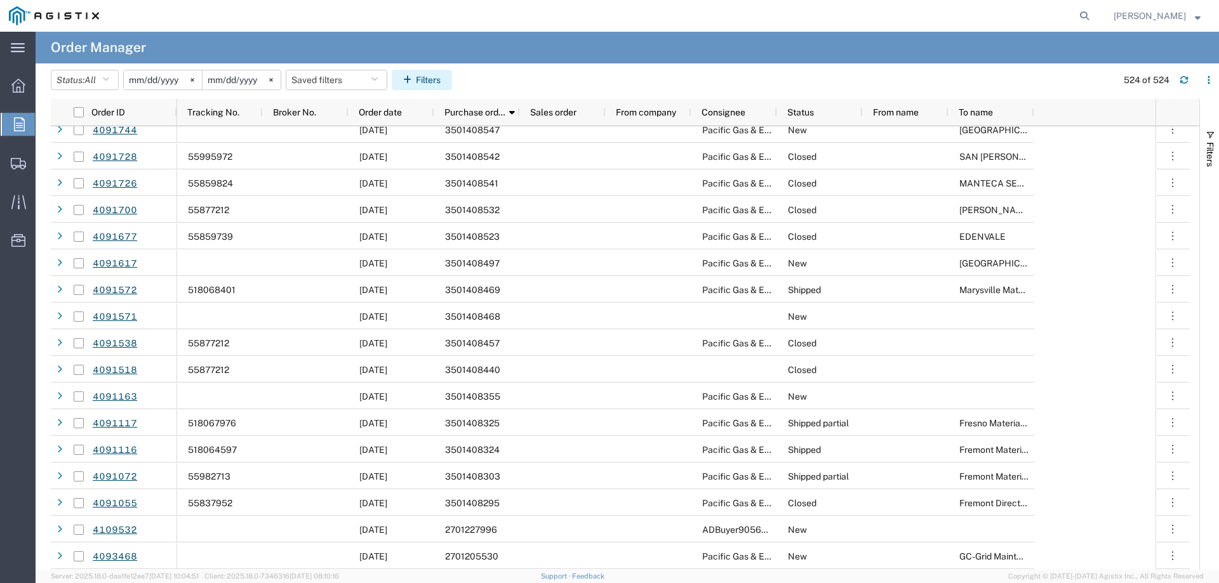
click at [432, 81] on button "Filters" at bounding box center [422, 80] width 60 height 20
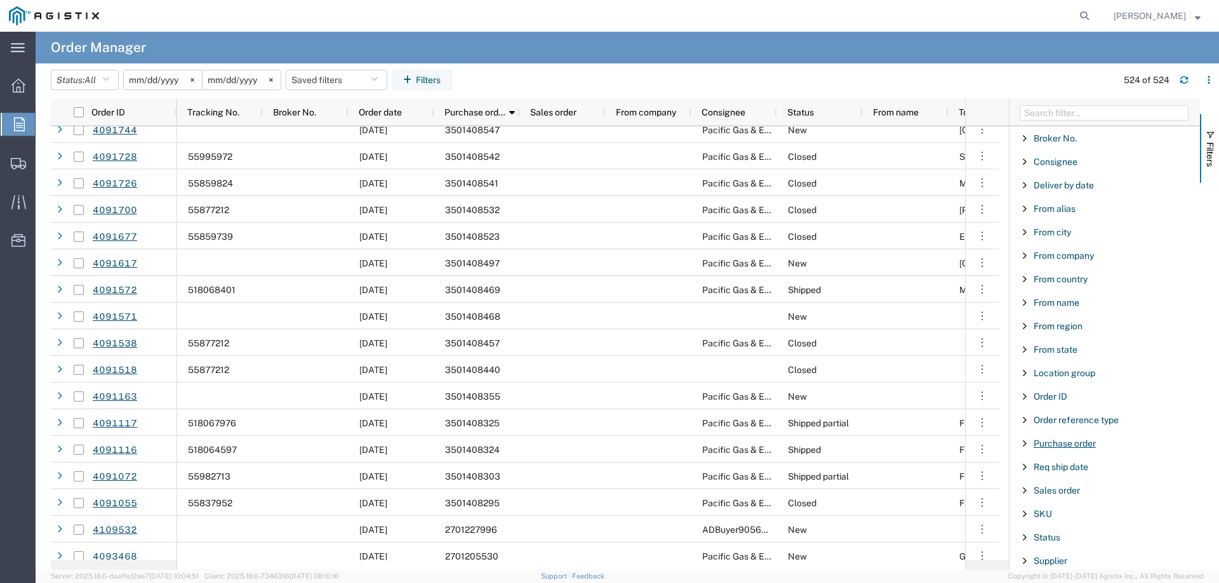
click at [1052, 445] on span "Purchase order" at bounding box center [1064, 444] width 62 height 10
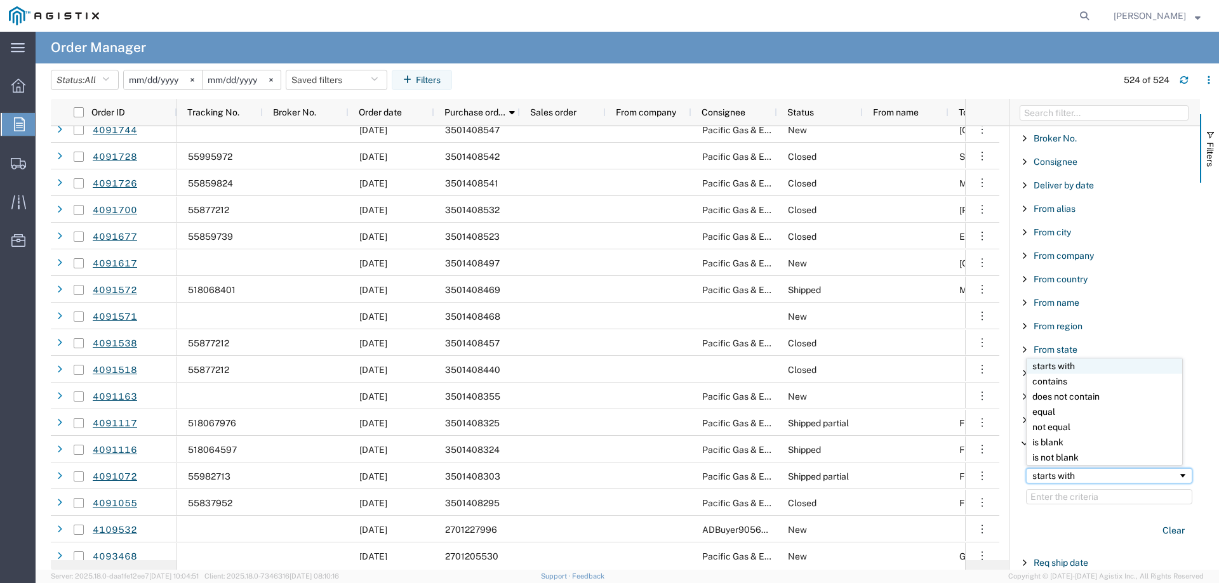
click at [1052, 476] on div "starts with" at bounding box center [1104, 476] width 145 height 10
click at [1045, 496] on input "Filter Value" at bounding box center [1109, 496] width 166 height 15
click at [1069, 495] on input "Filter Value" at bounding box center [1109, 496] width 166 height 15
paste input "3501403881"
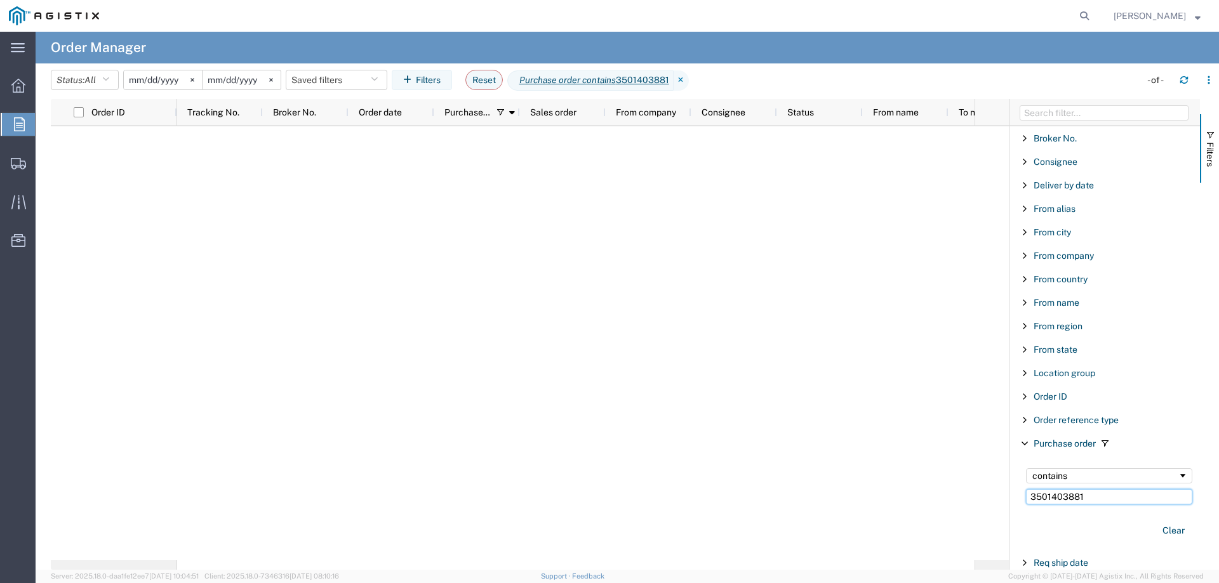
click at [1100, 499] on input "3501403881" at bounding box center [1109, 496] width 166 height 15
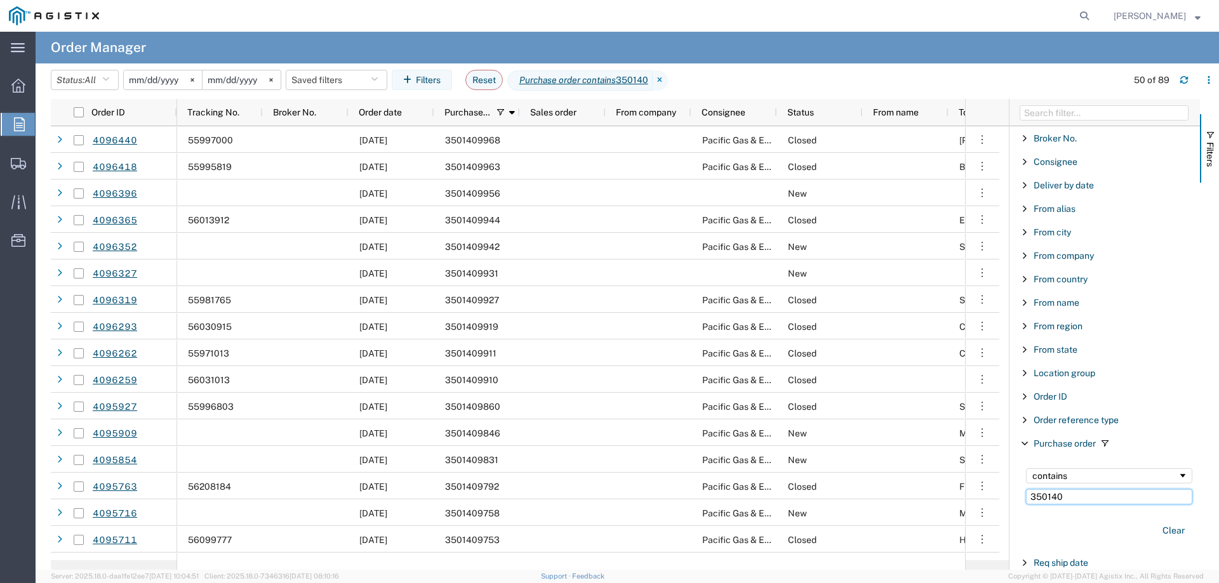
click at [1073, 499] on input "350140" at bounding box center [1109, 496] width 166 height 15
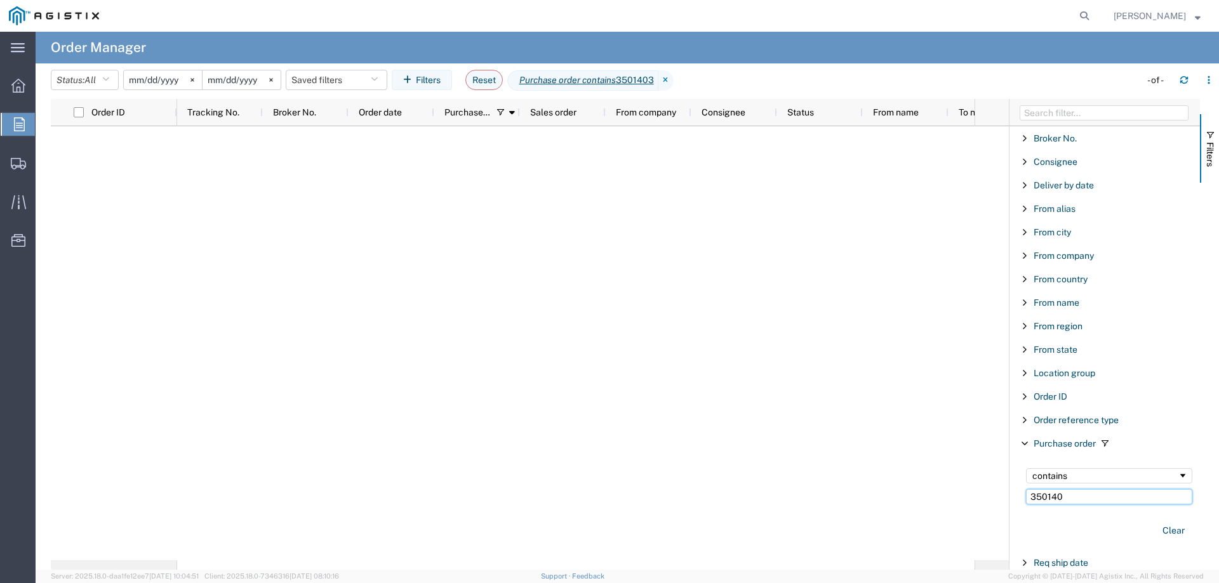
type input "350140"
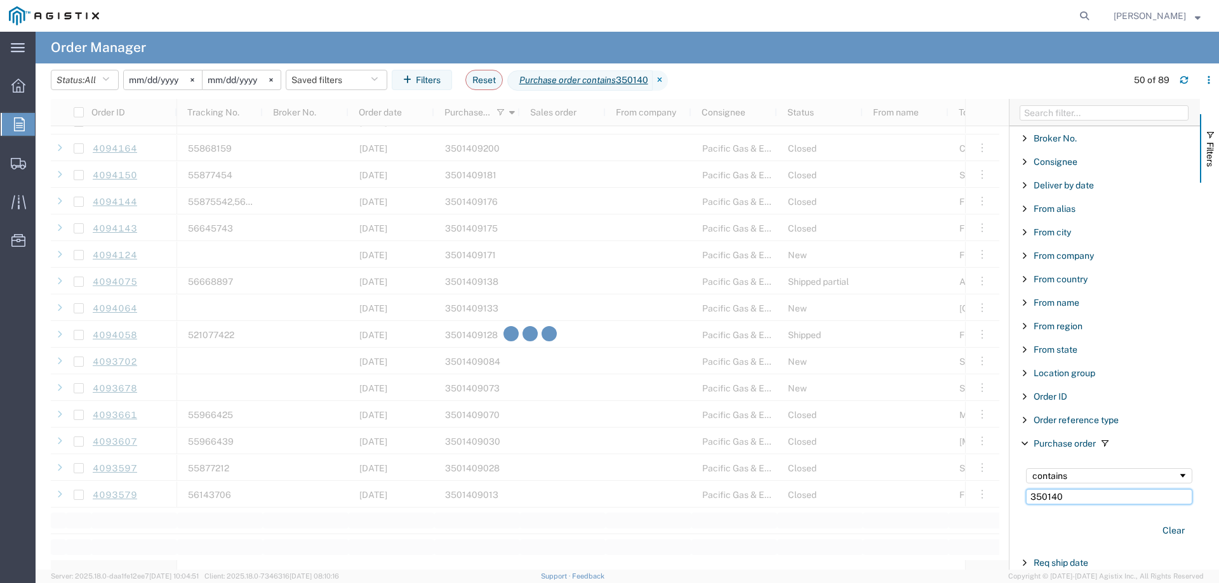
scroll to position [952, 0]
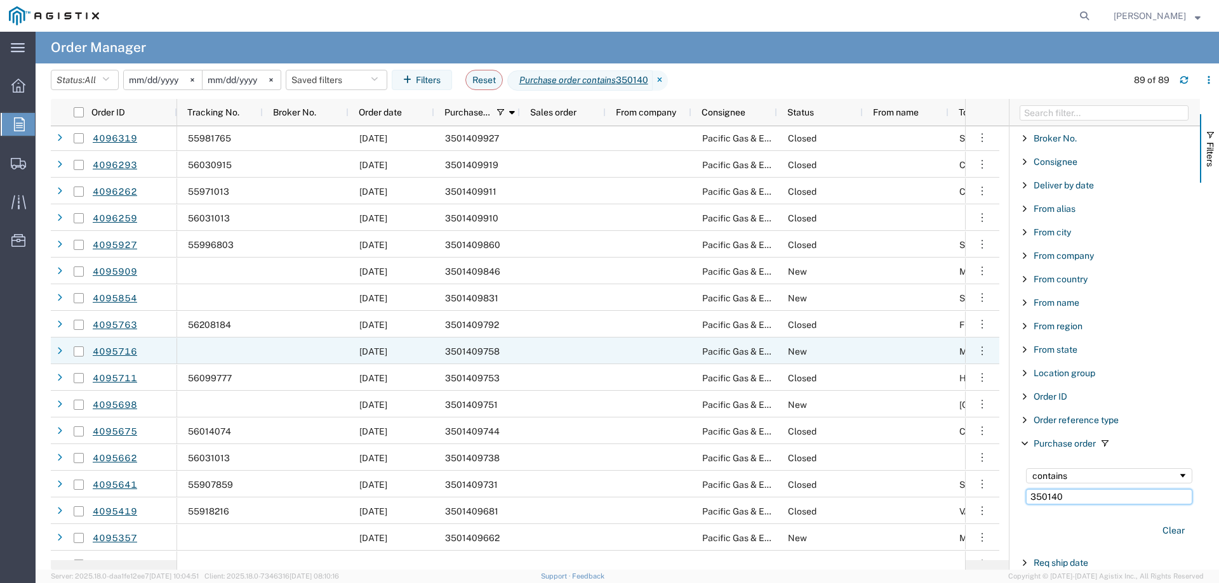
scroll to position [9, 0]
